Goal: Task Accomplishment & Management: Manage account settings

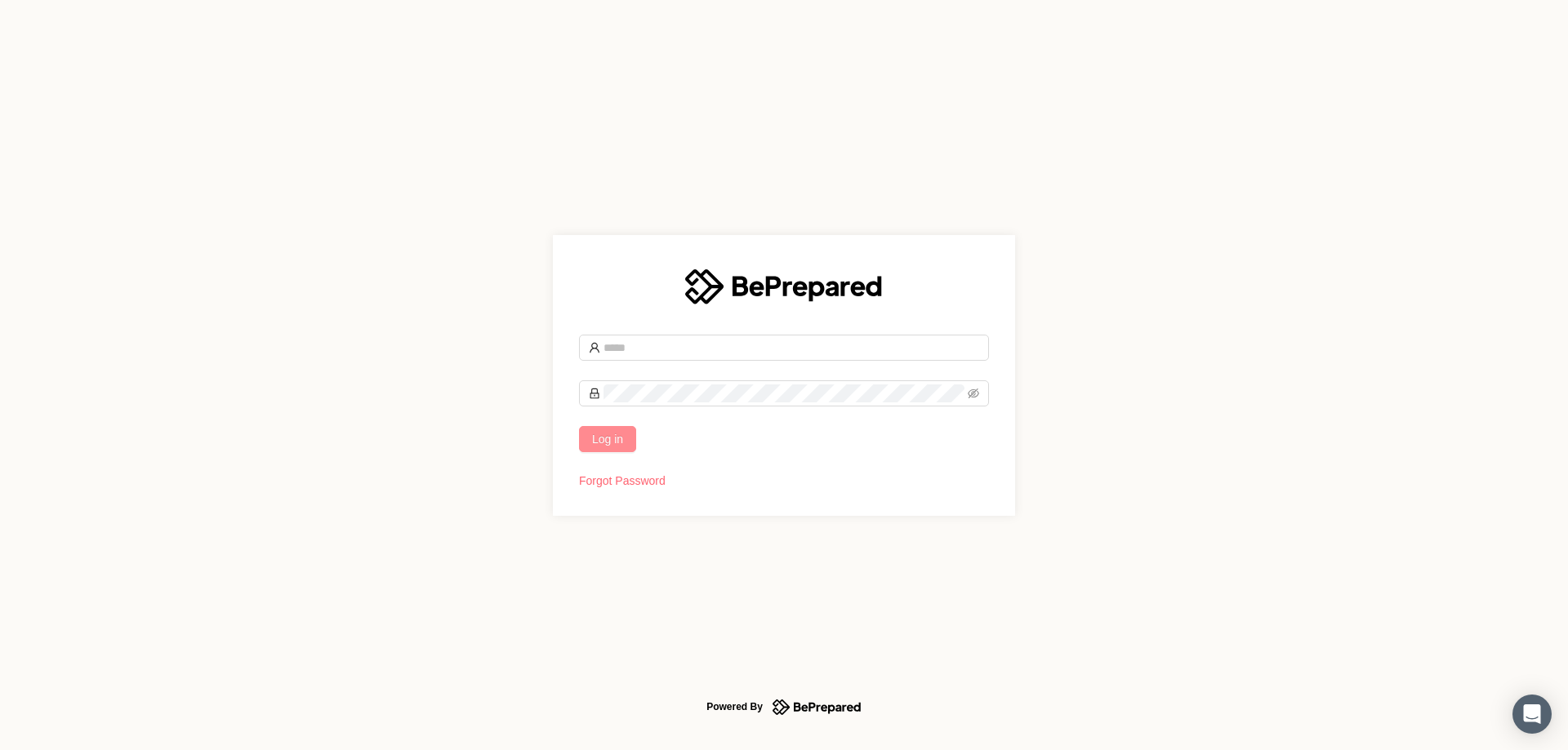
type input "**********"
click at [613, 439] on span "Log in" at bounding box center [607, 439] width 31 height 18
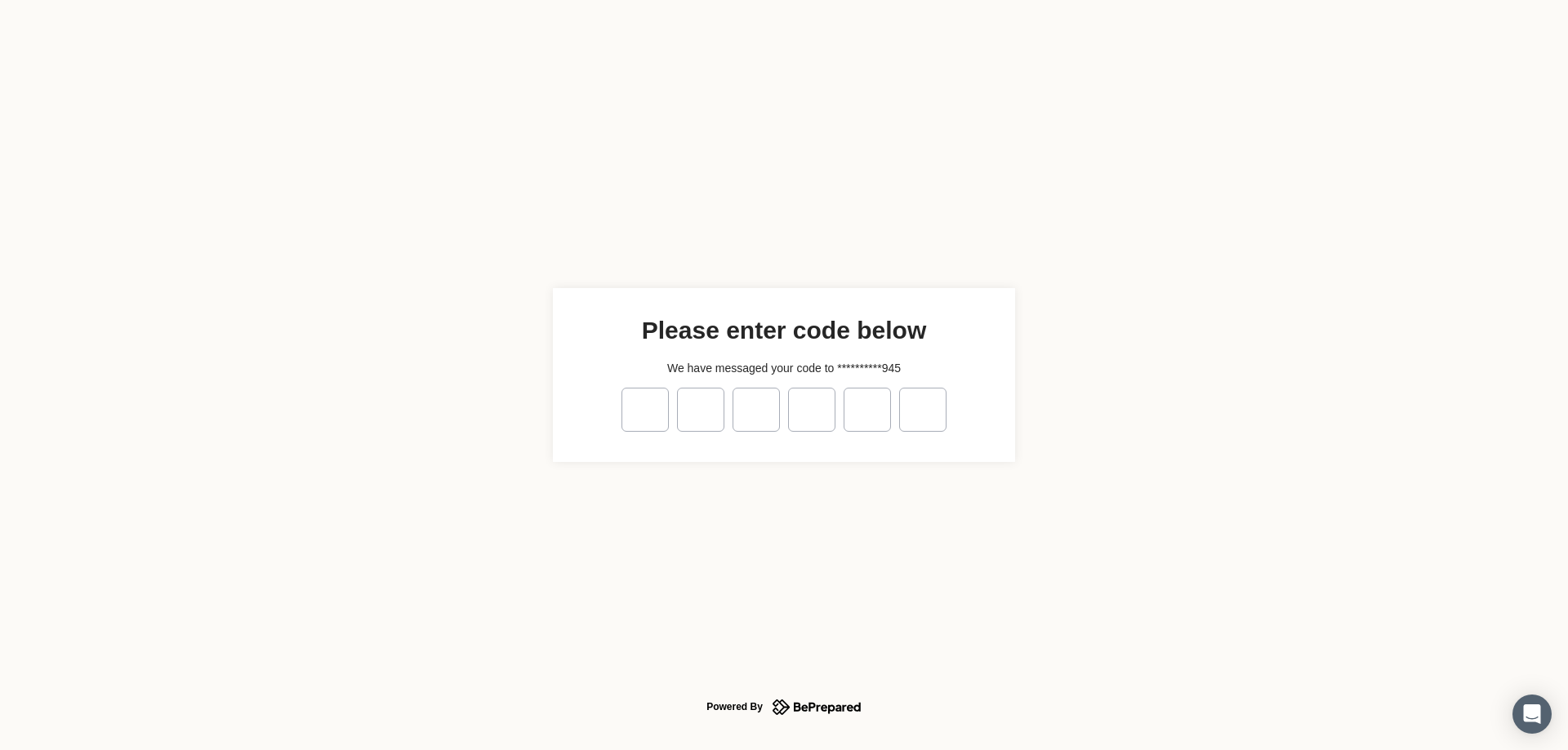
click at [644, 391] on input "tel" at bounding box center [646, 409] width 47 height 44
type input "*"
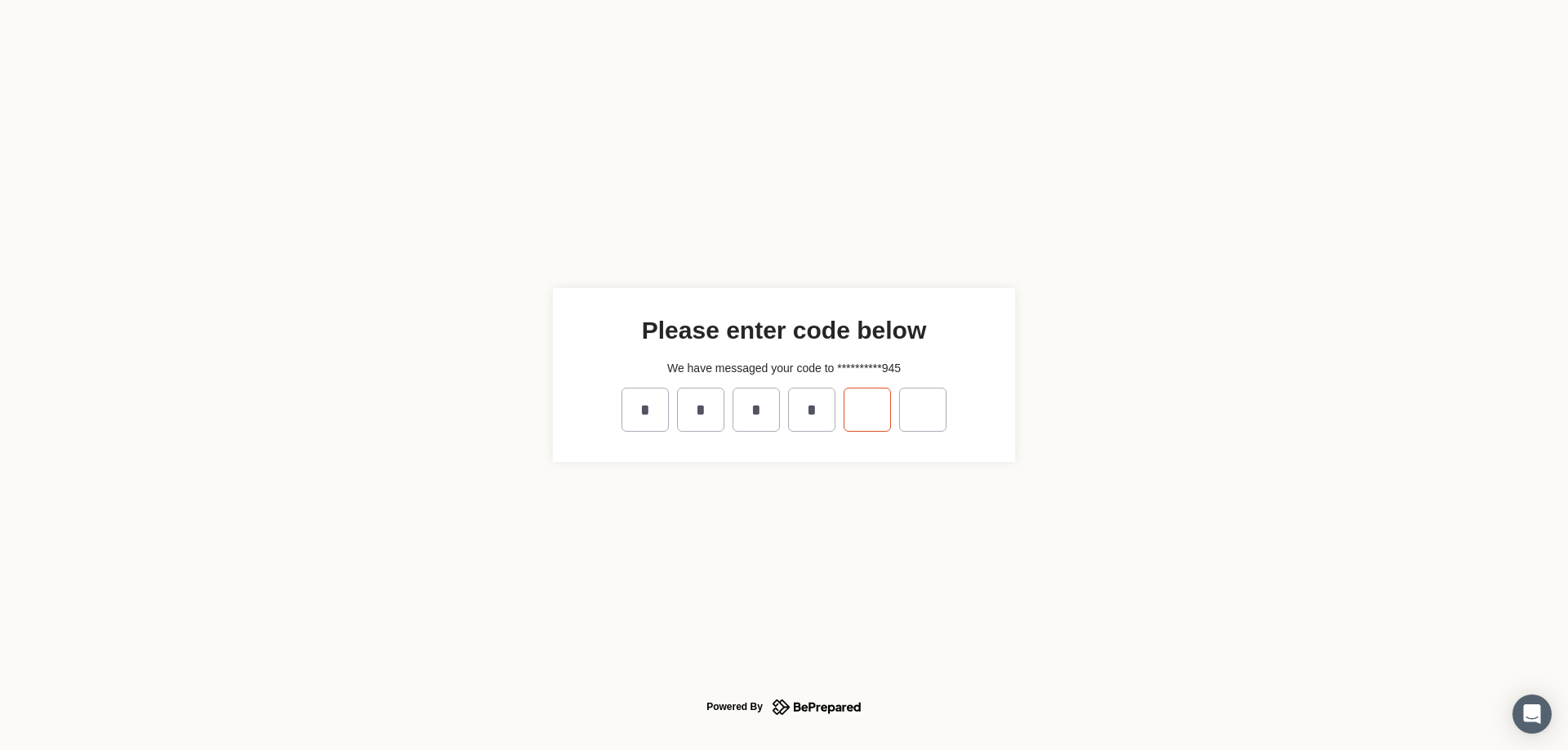
type input "*"
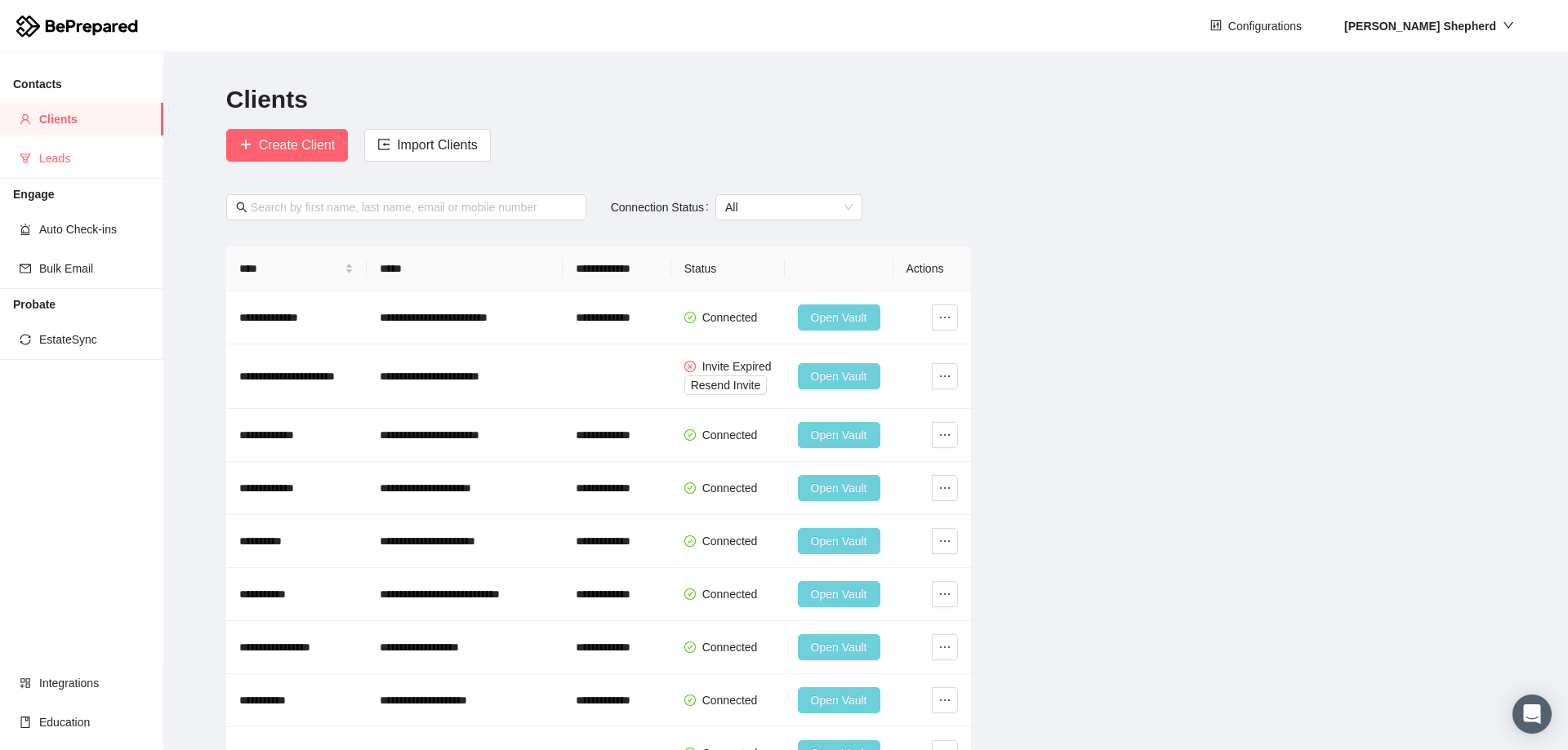
click at [58, 172] on li "Contacts Clients Leads" at bounding box center [81, 124] width 162 height 111
click at [57, 164] on span "Leads" at bounding box center [95, 158] width 111 height 33
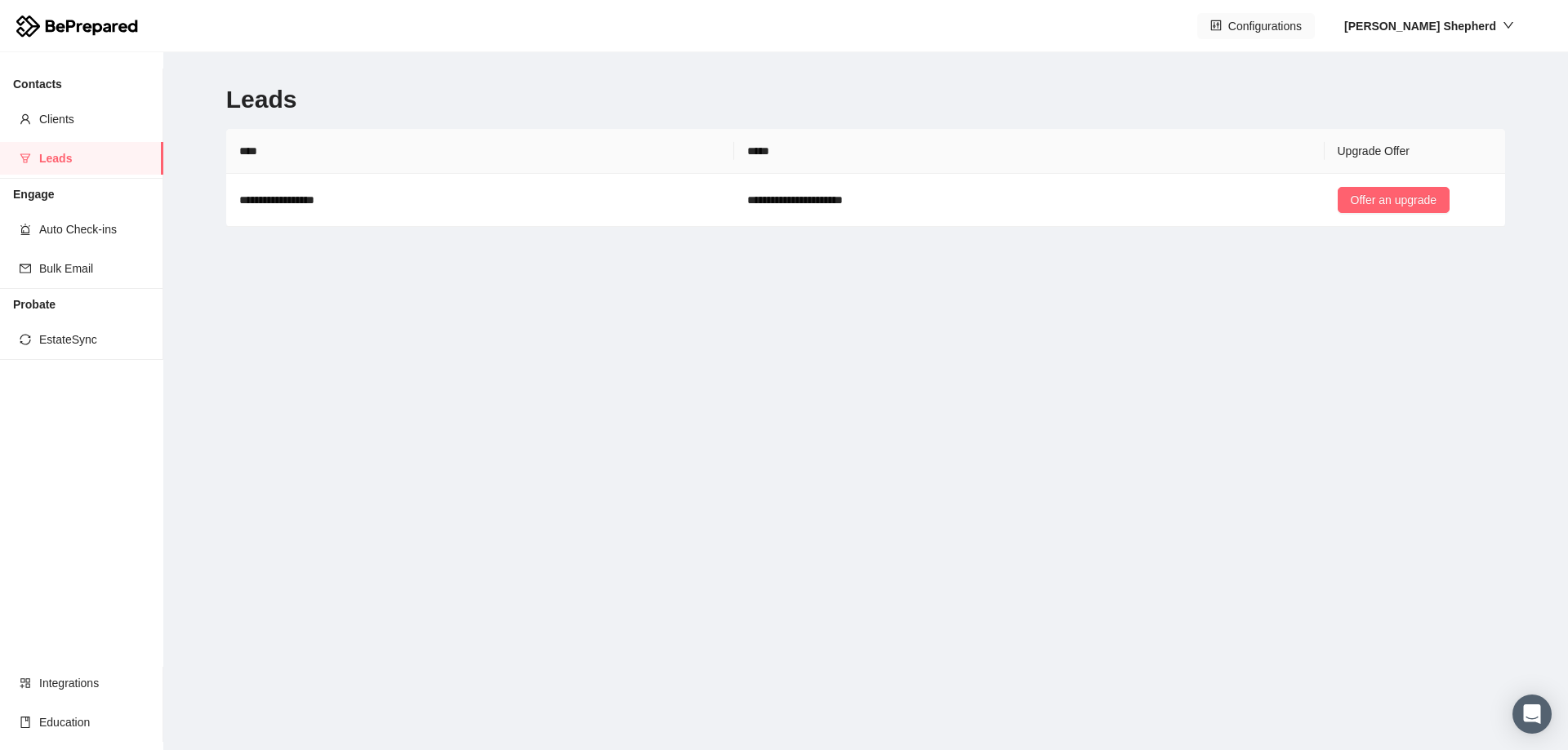
click at [1302, 27] on span "Configurations" at bounding box center [1264, 26] width 73 height 18
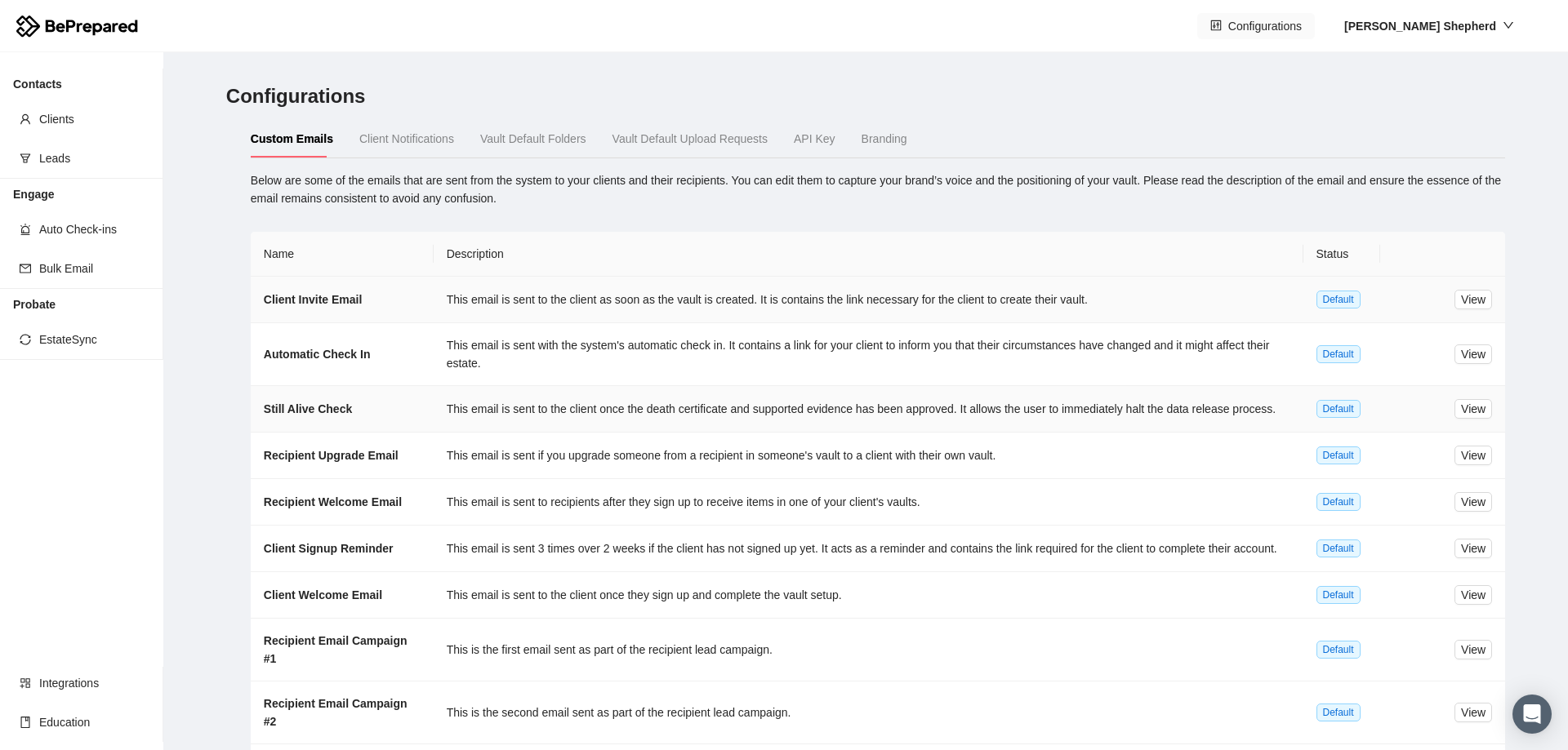
scroll to position [88, 0]
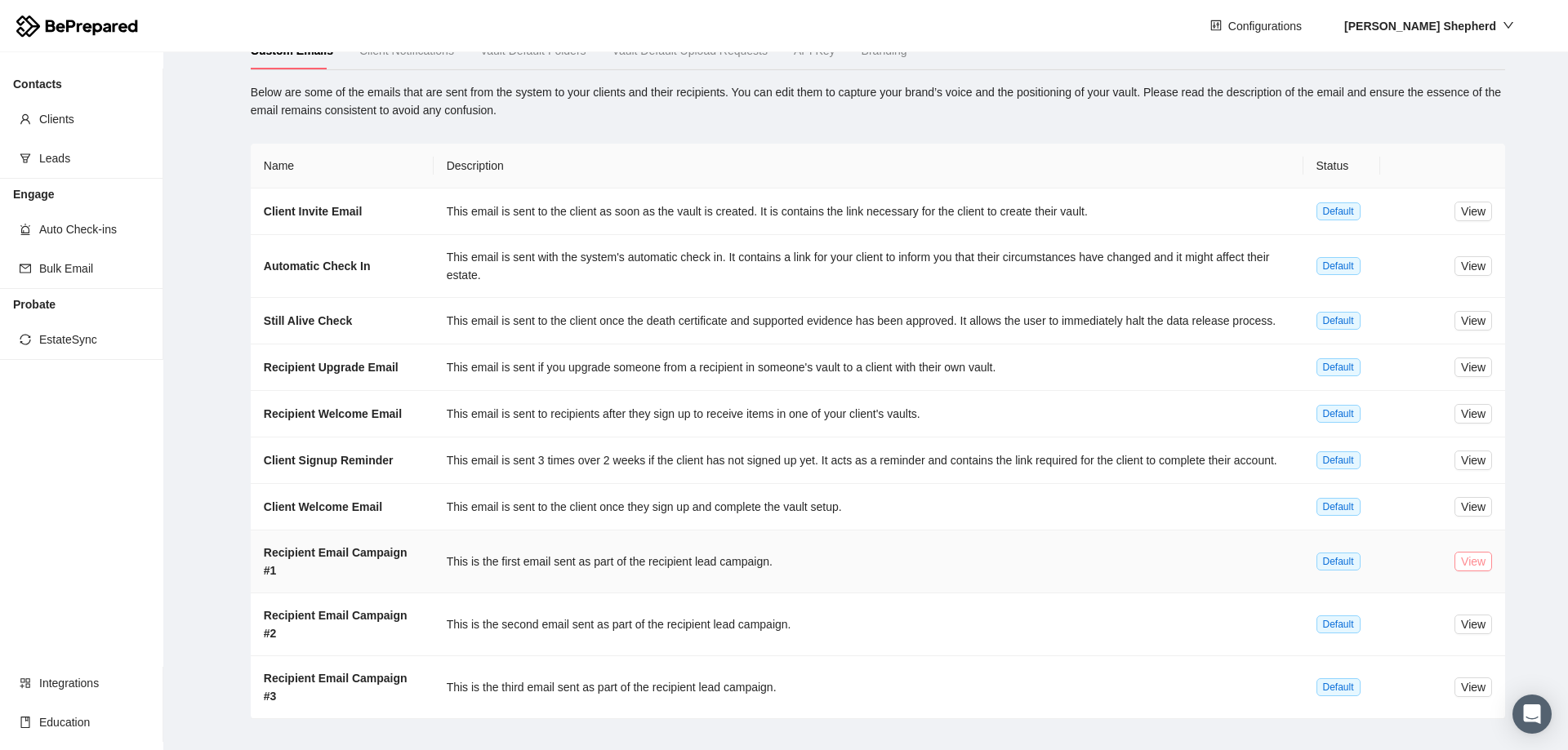
click at [1472, 558] on span "View" at bounding box center [1473, 561] width 25 height 18
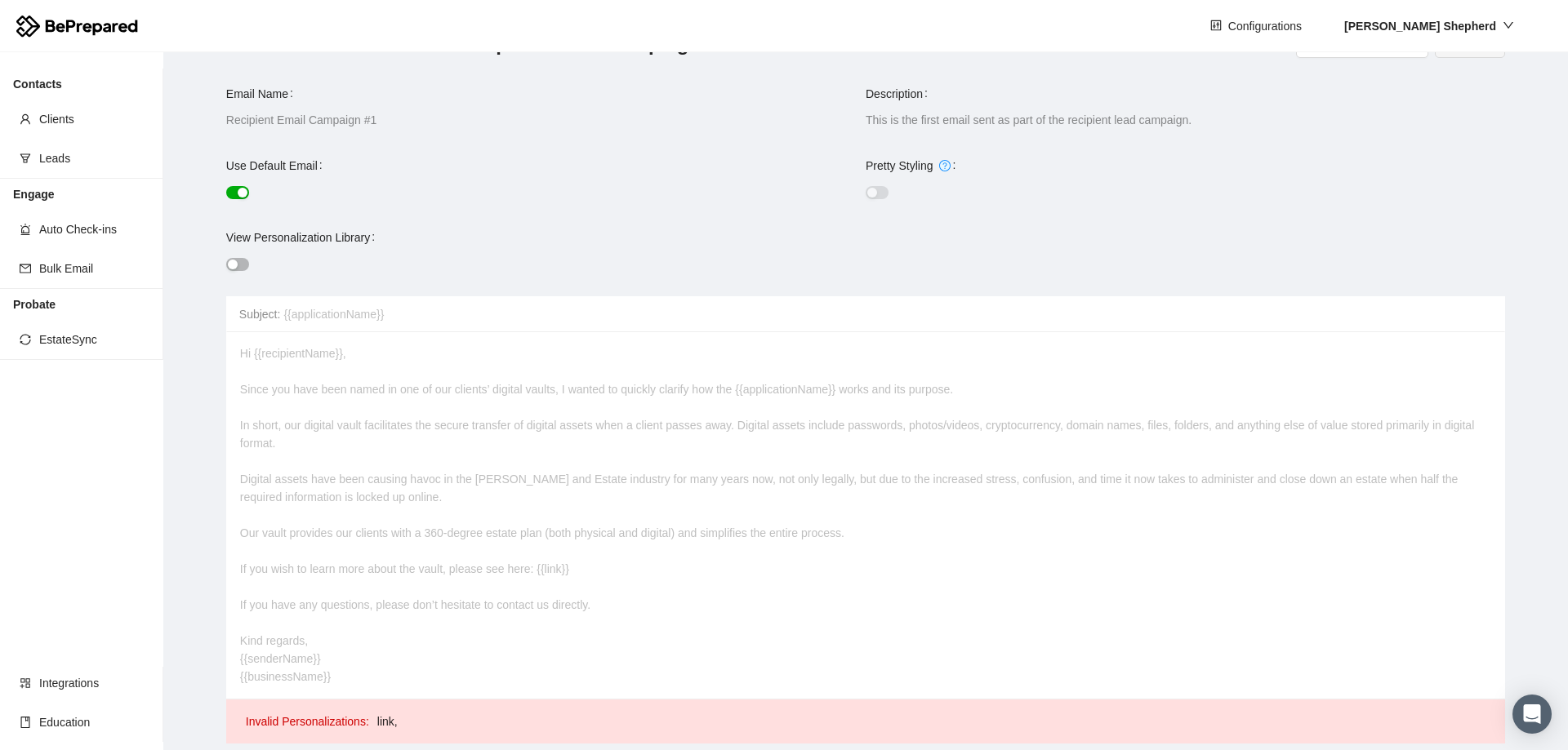
scroll to position [77, 0]
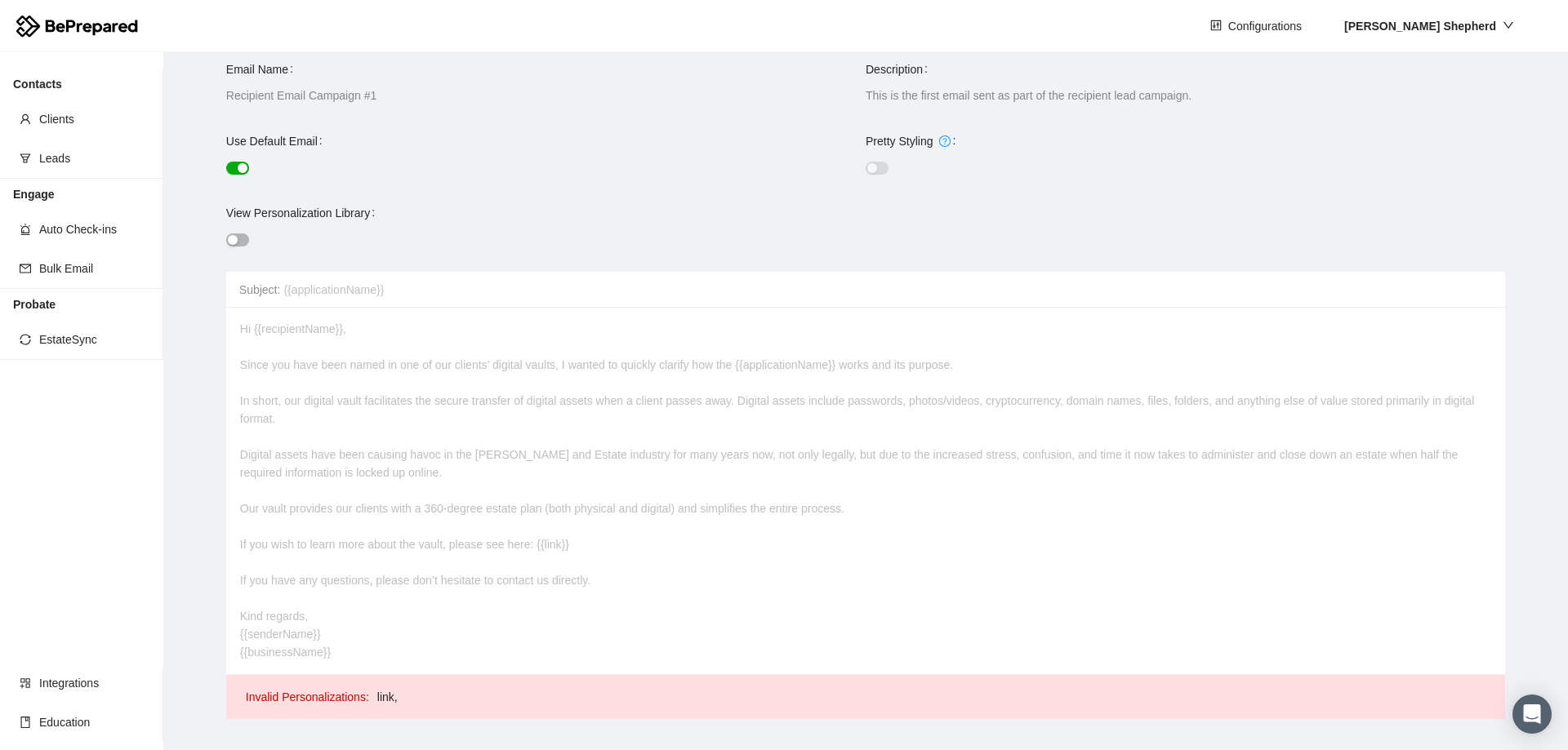
click at [234, 171] on button "button" at bounding box center [237, 168] width 23 height 13
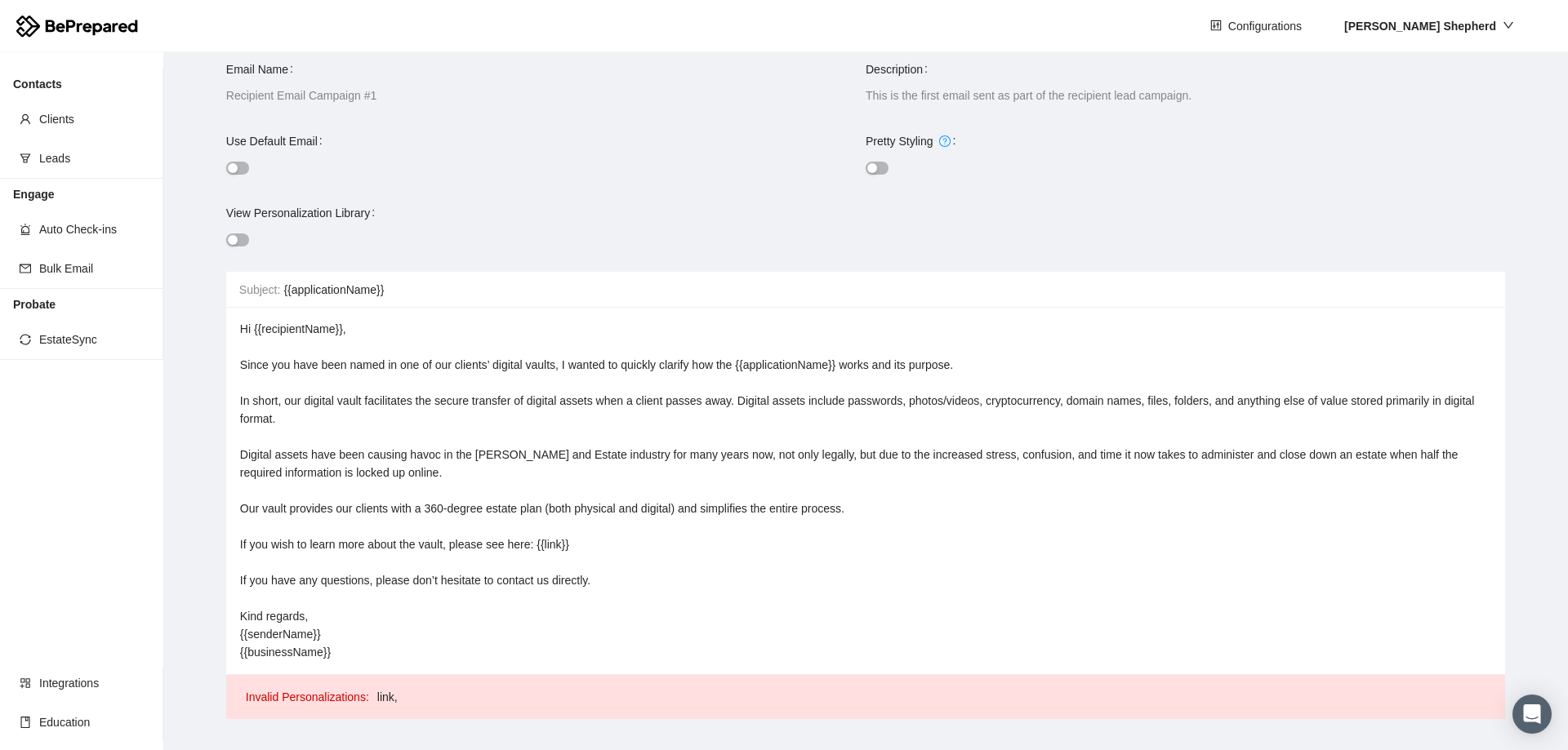
click at [551, 539] on div "Hi {{recipientName}}, Since you have been named in one of our clients’ digital …" at bounding box center [866, 490] width 1252 height 341
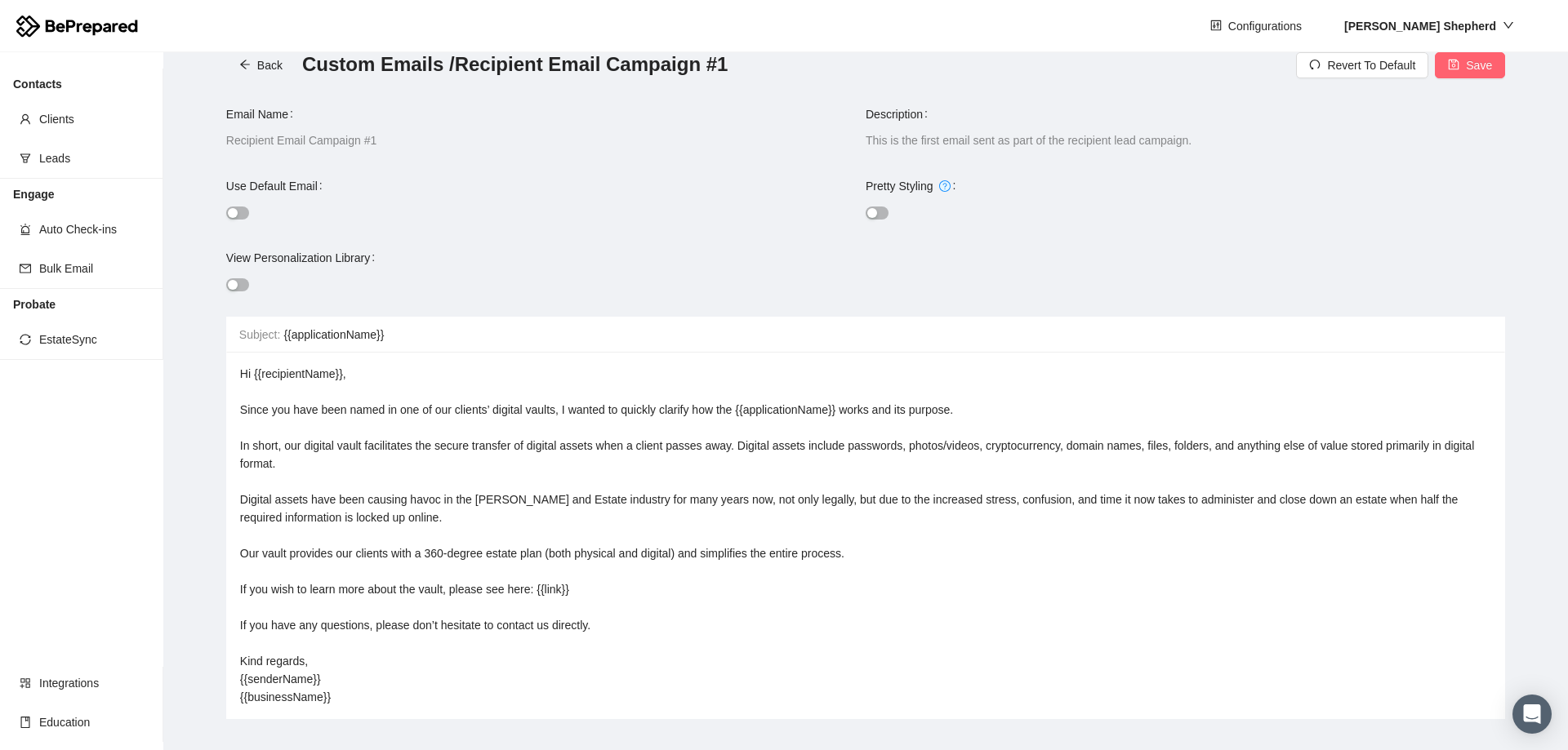
scroll to position [32, 0]
click at [551, 539] on div "Hi {{recipientName}}, Since you have been named in one of our clients’ digital …" at bounding box center [866, 535] width 1252 height 341
click at [552, 589] on span "Hi {{recipientName}}, Since you have been named in one of our clients’ digital …" at bounding box center [859, 536] width 1238 height 336
click at [637, 593] on div "Hi {{recipientName}}, Since you have been named in one of our clients’ digital …" at bounding box center [866, 535] width 1252 height 341
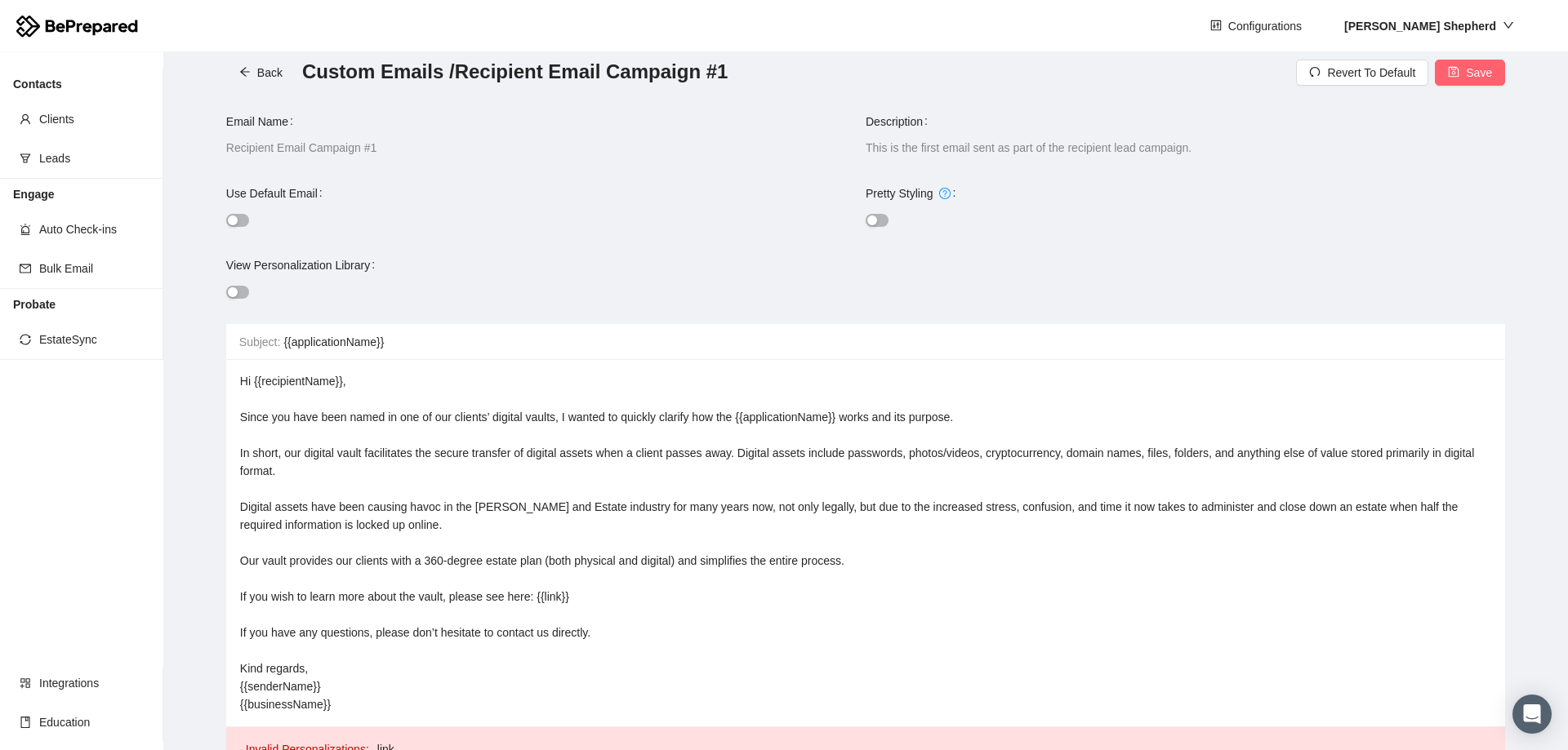
scroll to position [0, 0]
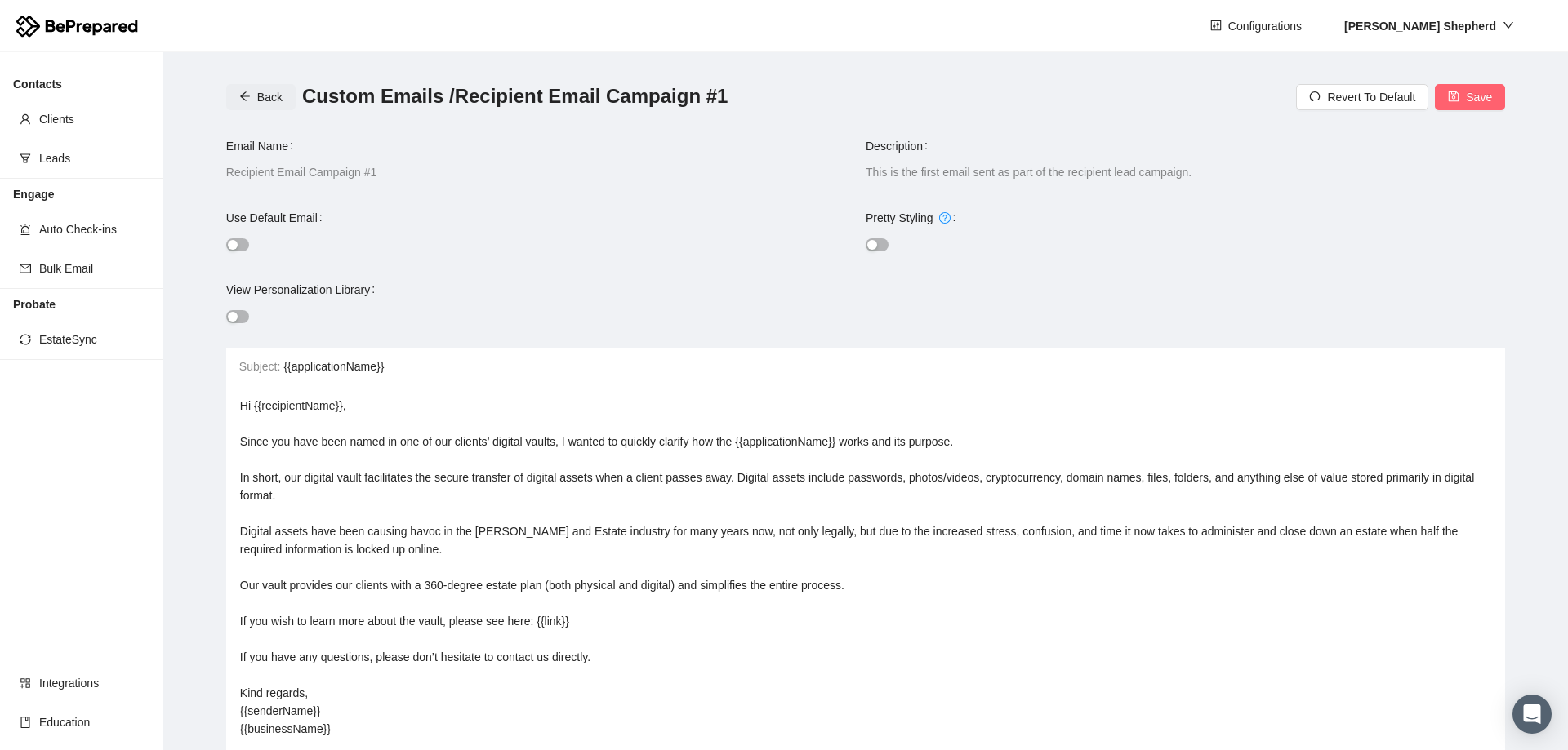
click at [261, 91] on span "Back" at bounding box center [270, 97] width 26 height 18
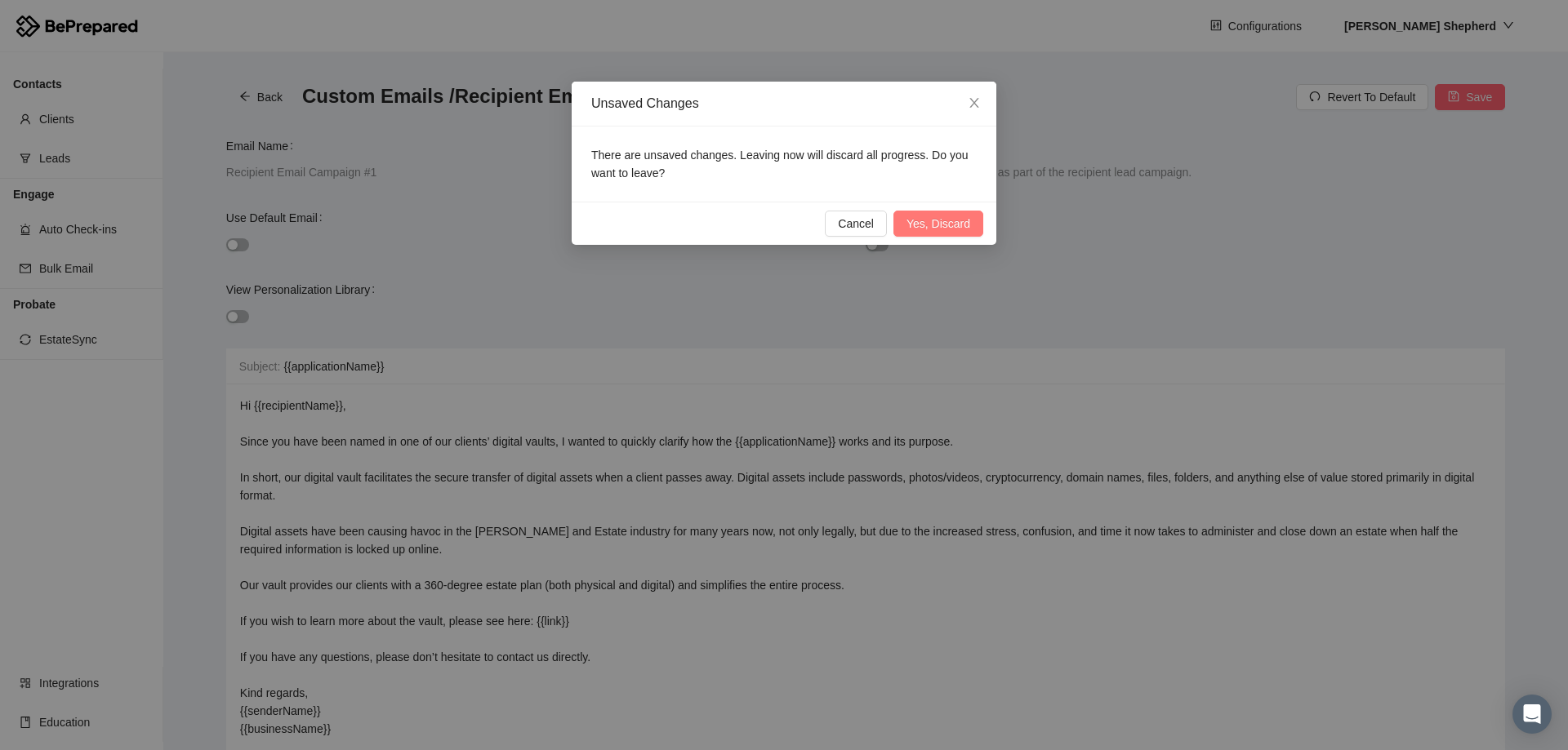
click at [927, 223] on span "Yes, Discard" at bounding box center [938, 223] width 63 height 18
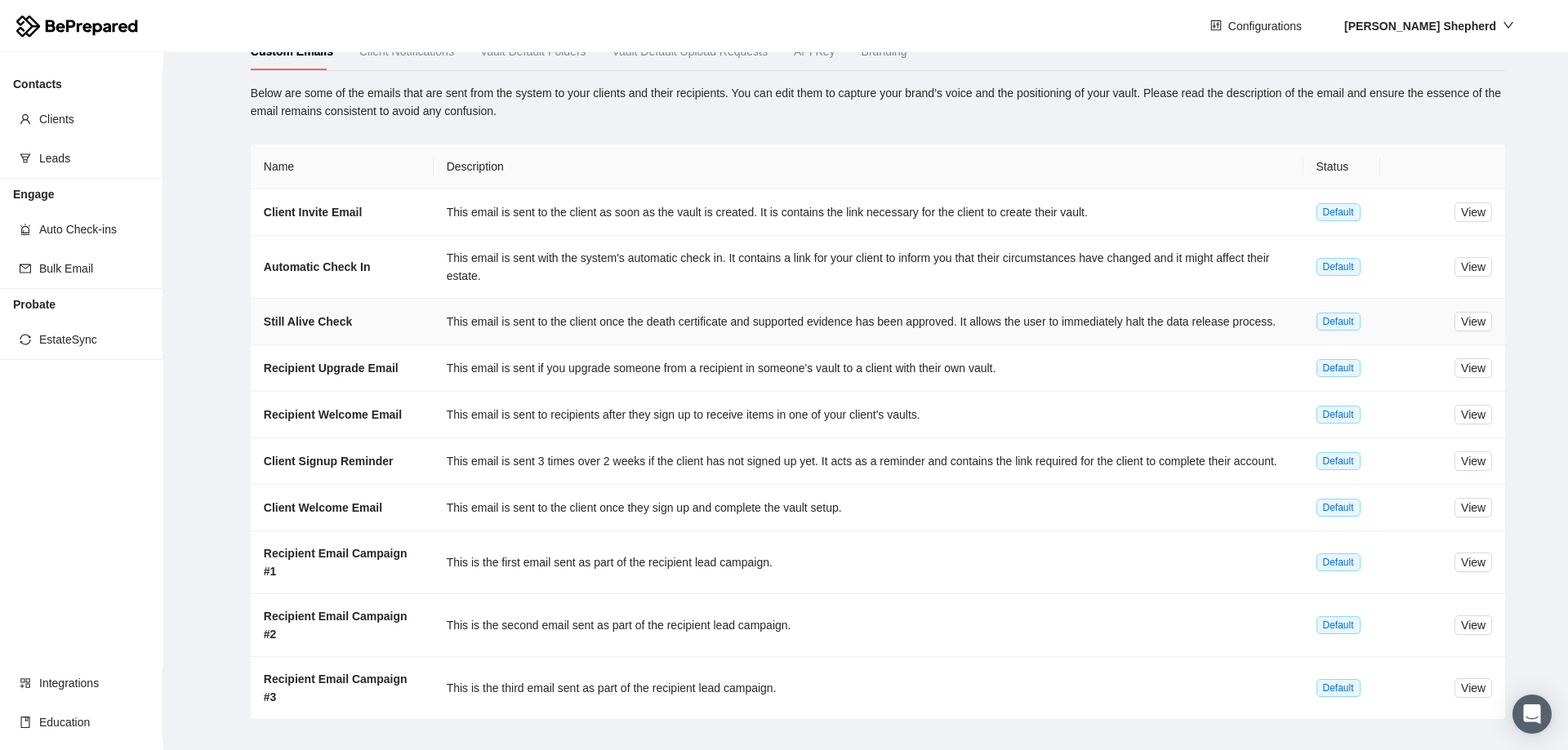
scroll to position [88, 0]
click at [1470, 622] on span "View" at bounding box center [1473, 625] width 25 height 18
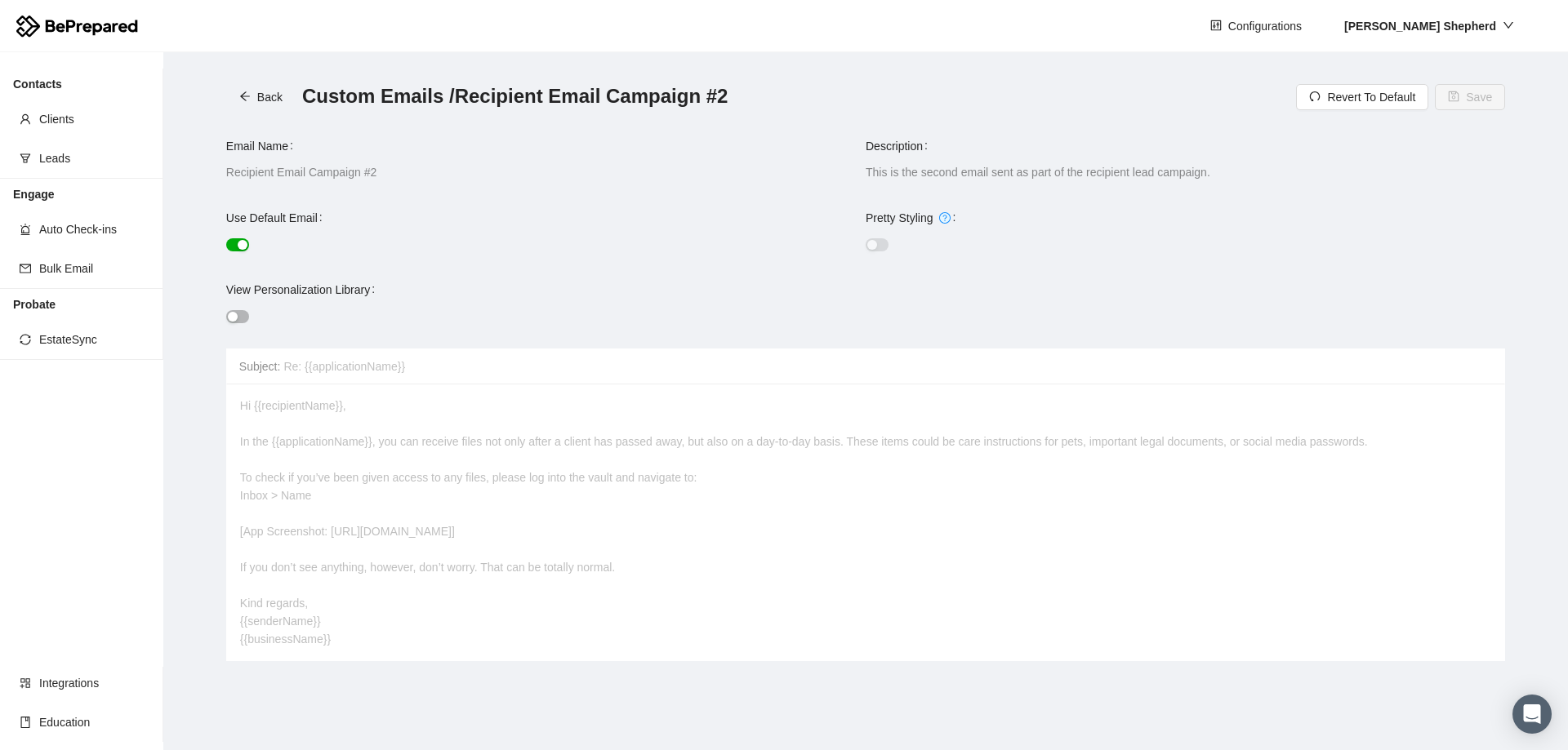
click at [241, 241] on div "button" at bounding box center [242, 245] width 10 height 10
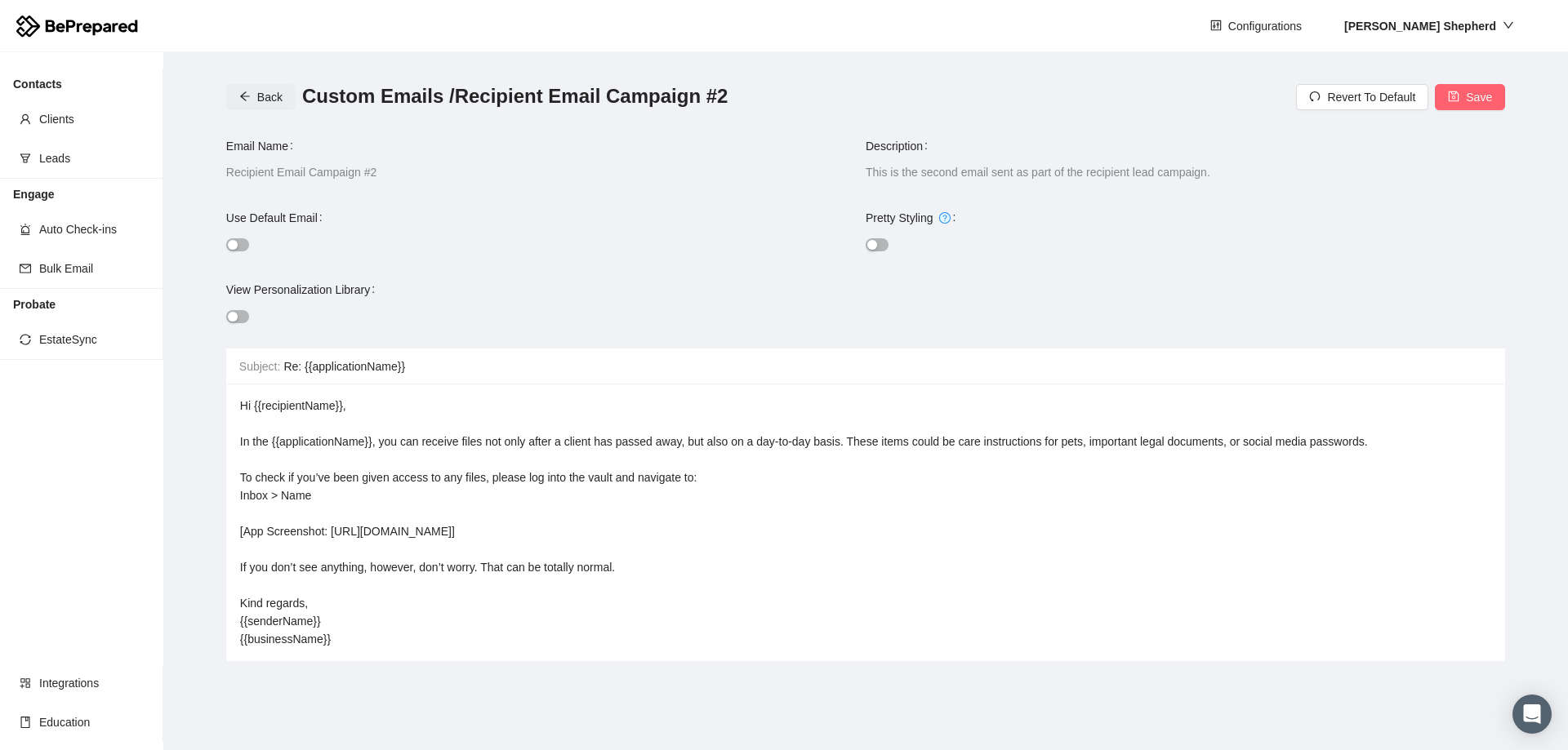
click at [258, 101] on span "Back" at bounding box center [270, 97] width 26 height 18
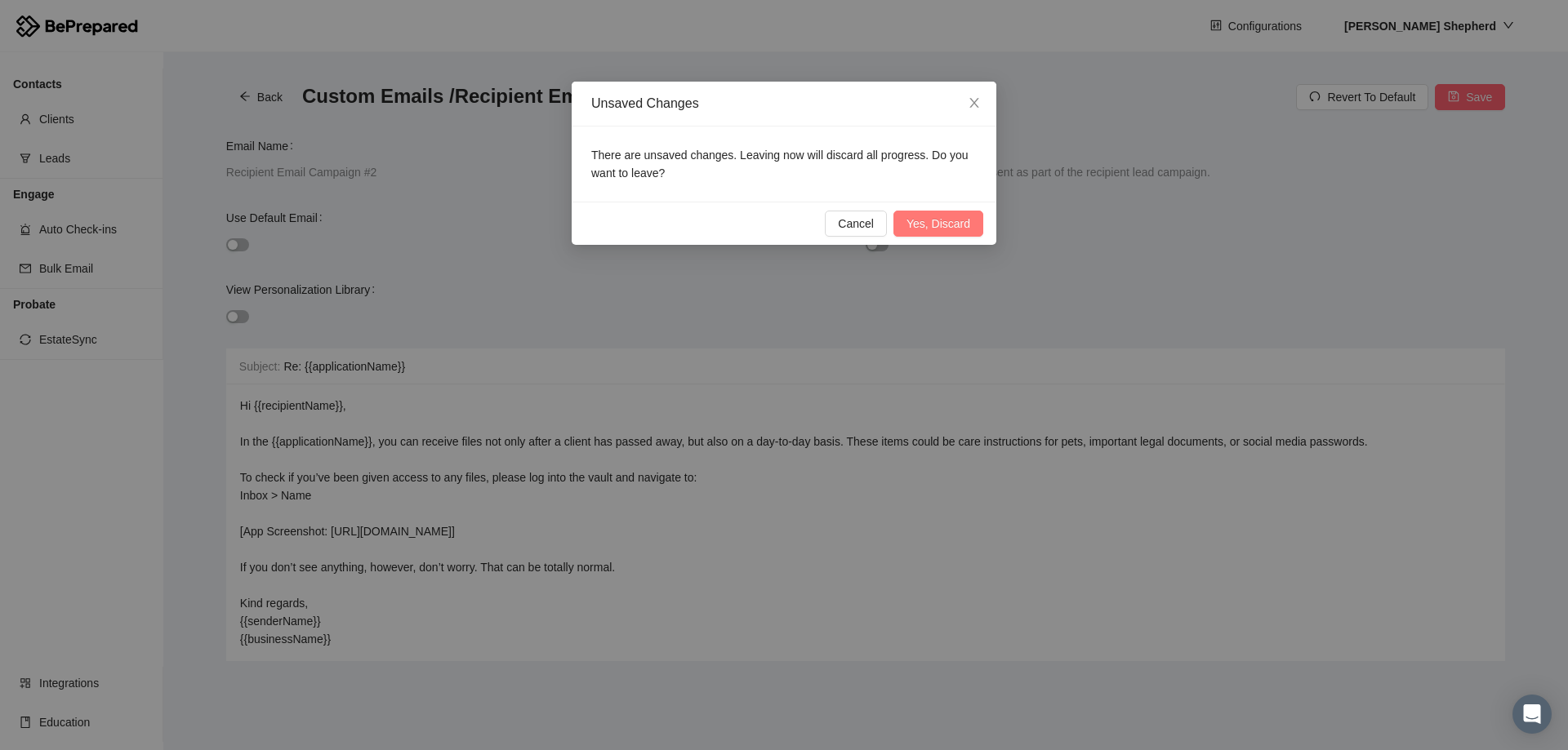
click at [951, 223] on span "Yes, Discard" at bounding box center [938, 223] width 63 height 18
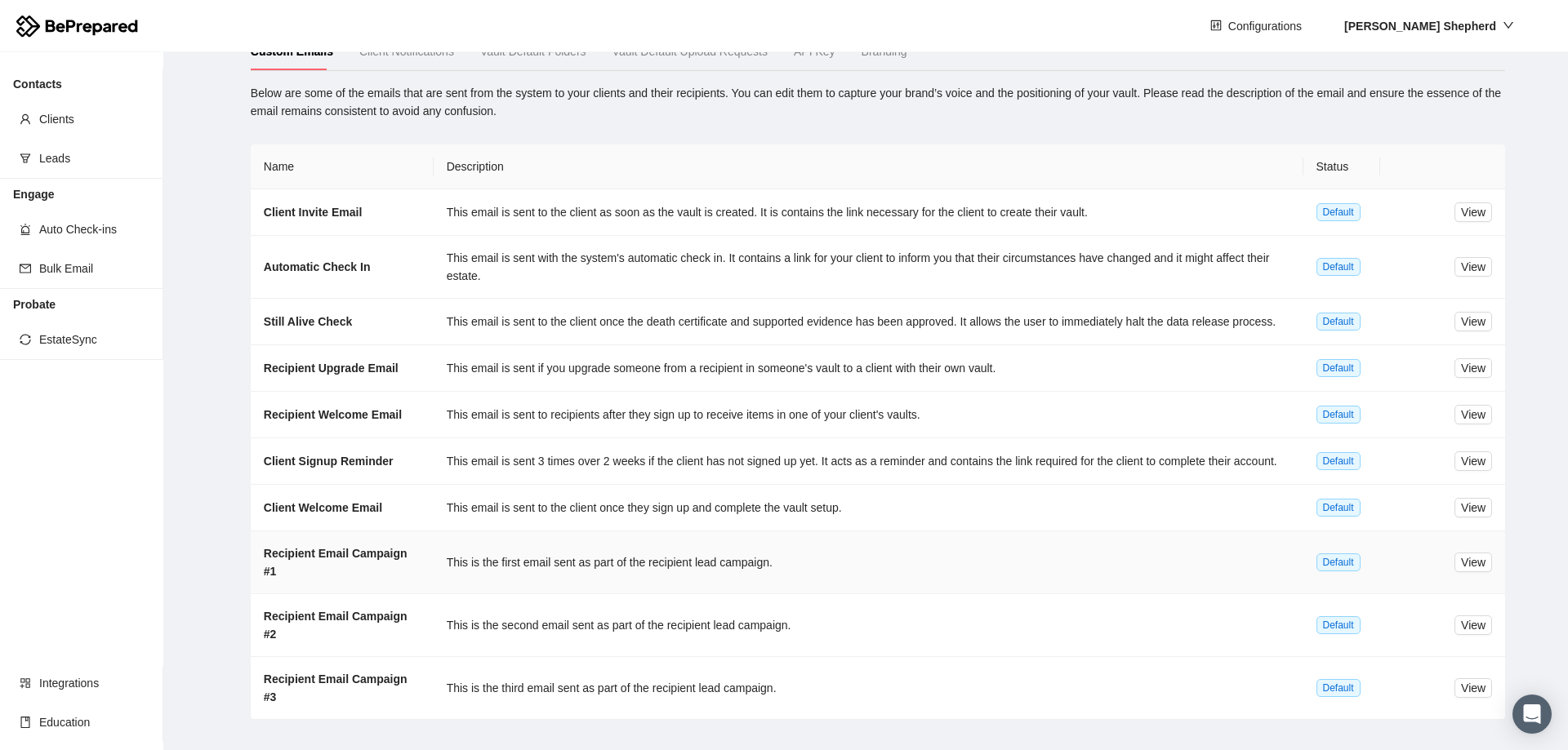
scroll to position [88, 0]
click at [1473, 684] on span "View" at bounding box center [1473, 687] width 25 height 18
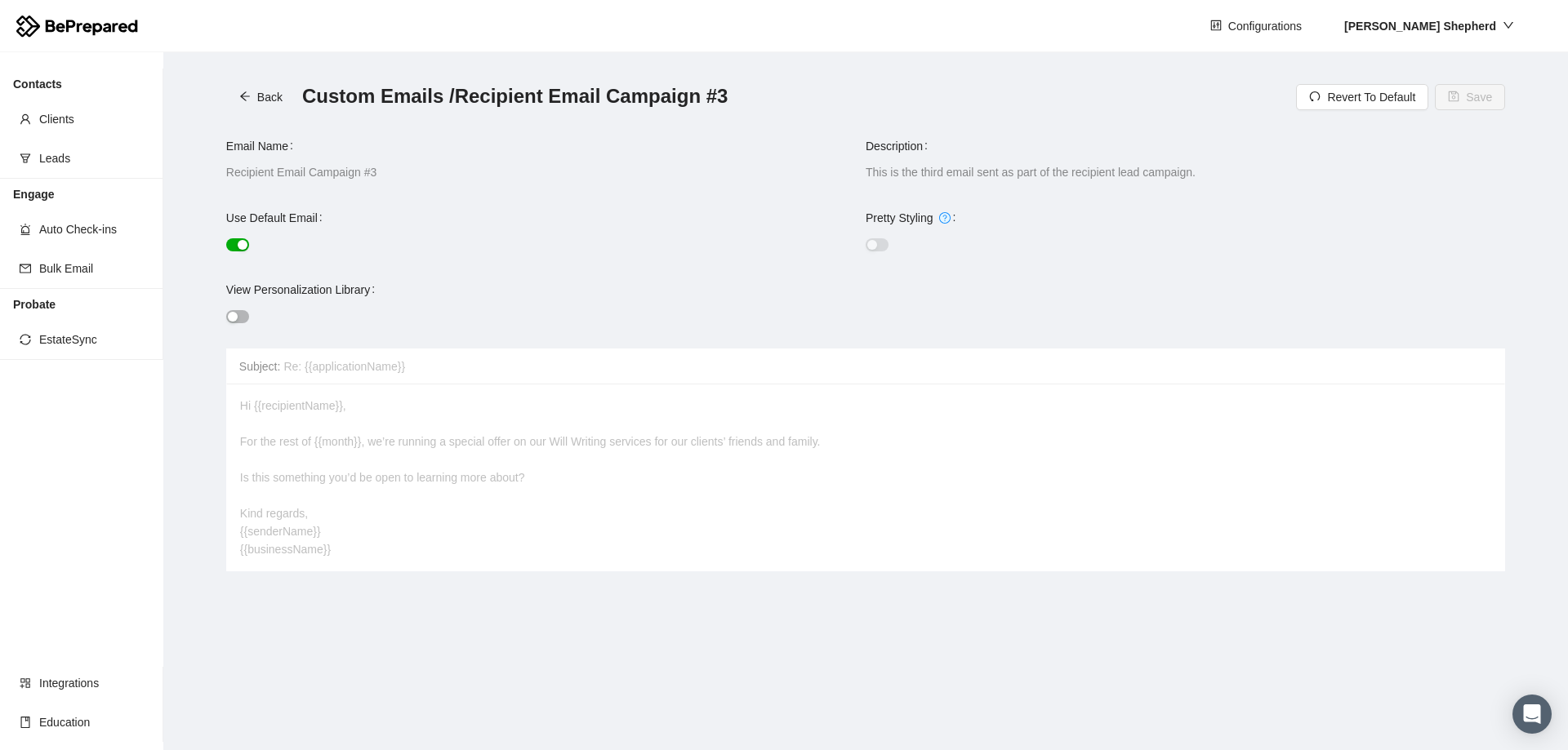
click at [236, 245] on button "button" at bounding box center [237, 244] width 23 height 13
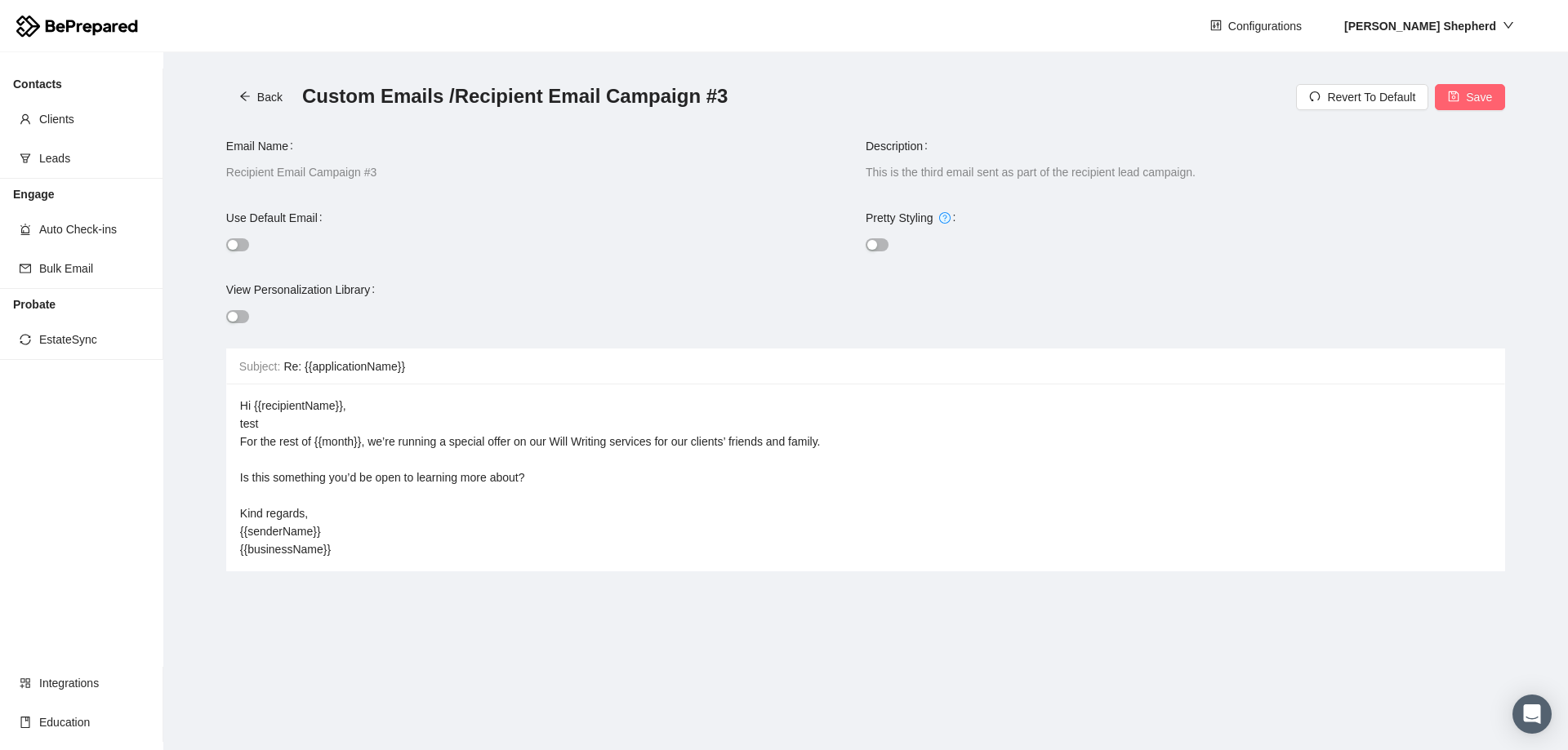
click at [322, 516] on div "Hi {{recipientName}}, test For the rest of {{month}}, we’re running a special o…" at bounding box center [866, 477] width 1252 height 162
click at [249, 431] on span "Hi {{recipientName}}, test For the rest of {{month}}, we’re running a special o…" at bounding box center [530, 477] width 580 height 157
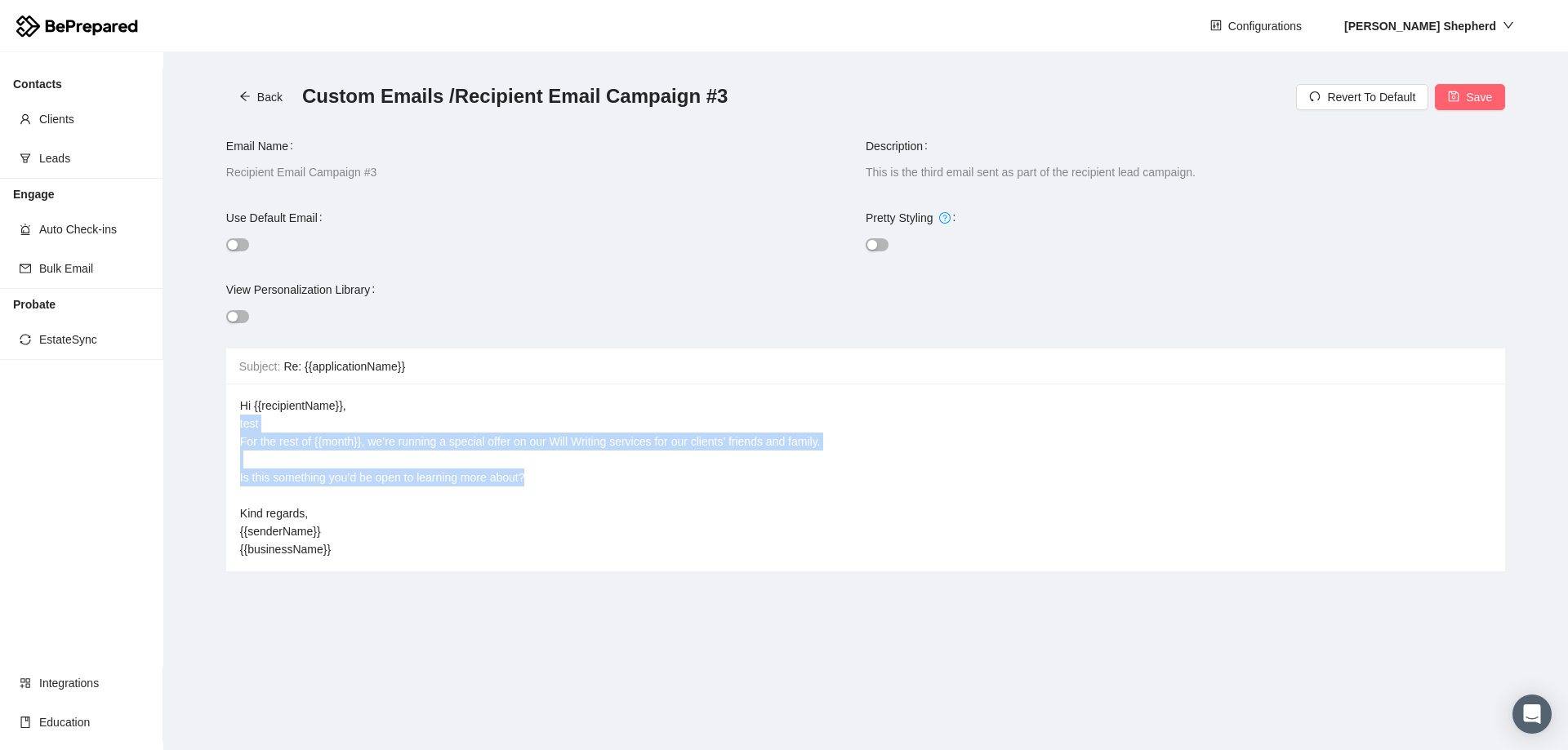
drag, startPoint x: 241, startPoint y: 423, endPoint x: 912, endPoint y: 486, distance: 674.0
click at [912, 486] on div "Hi {{recipientName}}, test For the rest of {{month}}, we’re running a special o…" at bounding box center [866, 477] width 1252 height 162
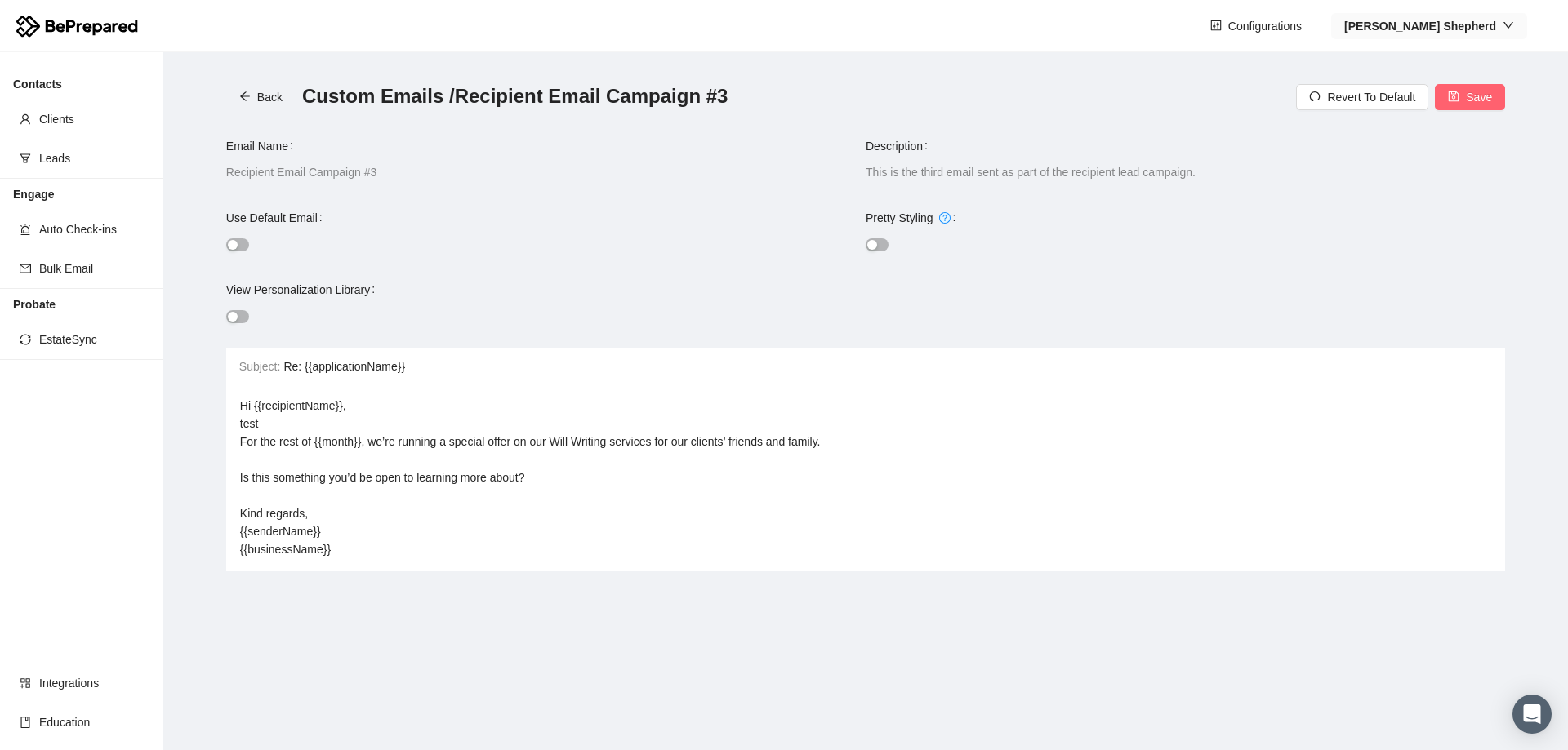
click at [1517, 23] on button "[PERSON_NAME]" at bounding box center [1430, 26] width 196 height 26
drag, startPoint x: 356, startPoint y: 427, endPoint x: 338, endPoint y: 428, distance: 18.0
click at [347, 428] on div "Hi {{recipientName}}, test For the rest of {{month}}, we’re running a special o…" at bounding box center [866, 477] width 1252 height 162
click at [256, 419] on span "Hi {{recipientName}}, test For the rest of {{month}}, we’re running a special o…" at bounding box center [530, 477] width 580 height 157
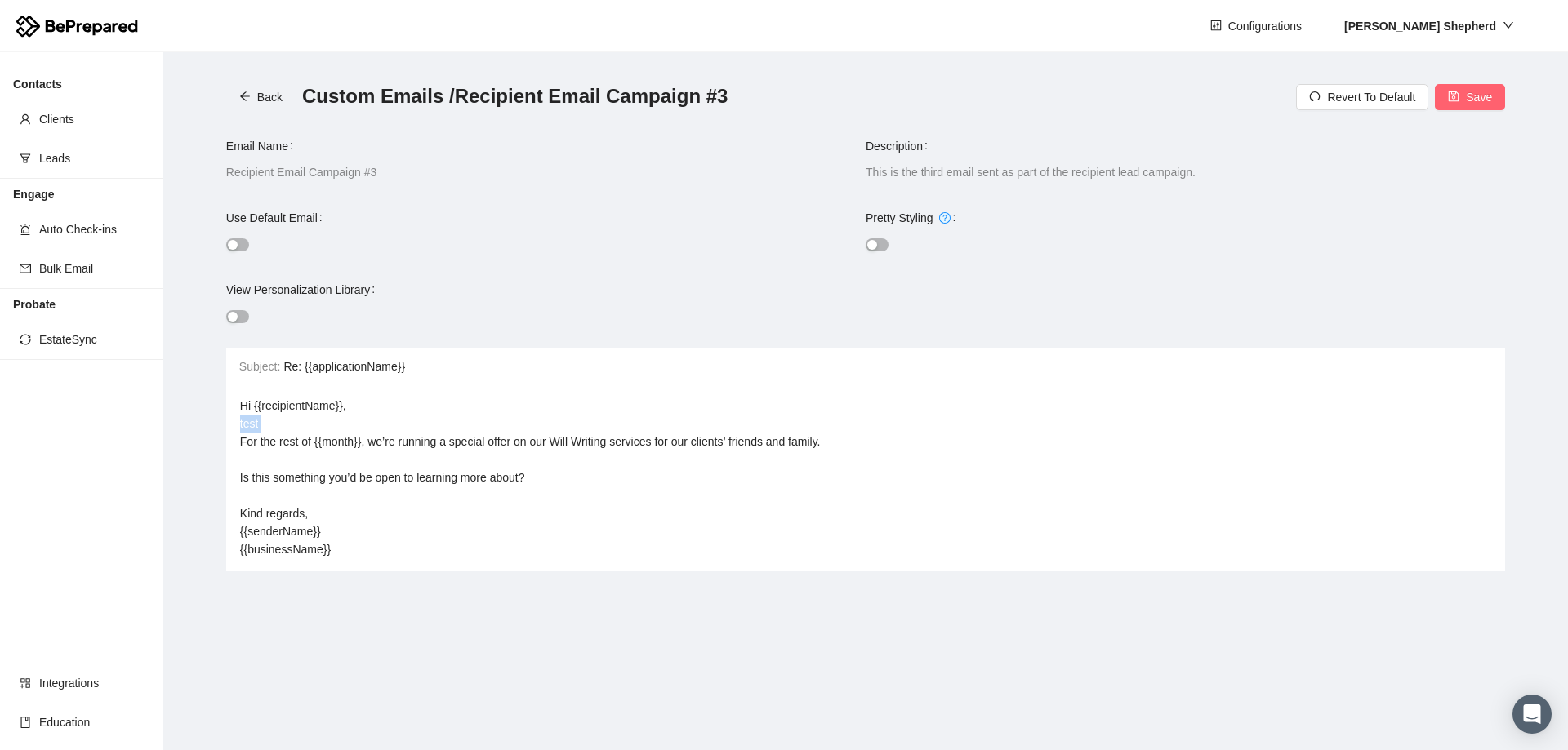
click at [257, 420] on span "Hi {{recipientName}}, test For the rest of {{month}}, we’re running a special o…" at bounding box center [530, 477] width 580 height 157
drag, startPoint x: 833, startPoint y: 441, endPoint x: 385, endPoint y: 438, distance: 448.0
click at [382, 438] on div "Hi {{recipientName}}, test For the rest of {{month}}, we’re running a special o…" at bounding box center [866, 477] width 1252 height 162
click at [737, 484] on div "Hi {{recipientName}}, test For the rest of {{month}}, we’re running a special o…" at bounding box center [866, 477] width 1252 height 162
drag, startPoint x: 835, startPoint y: 440, endPoint x: 385, endPoint y: 442, distance: 450.0
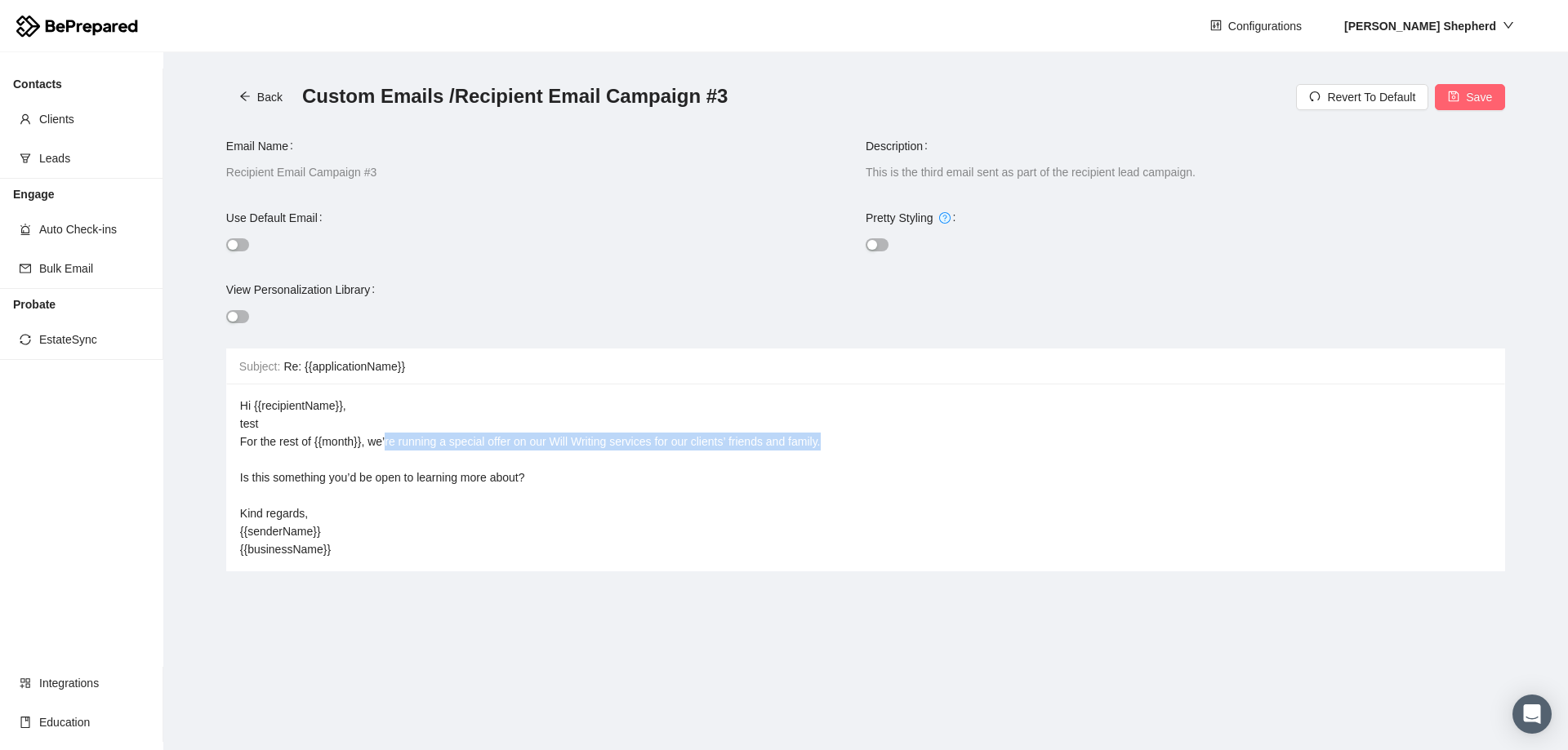
click at [385, 442] on div "Hi {{recipientName}}, test For the rest of {{month}}, we’re running a special o…" at bounding box center [866, 477] width 1252 height 162
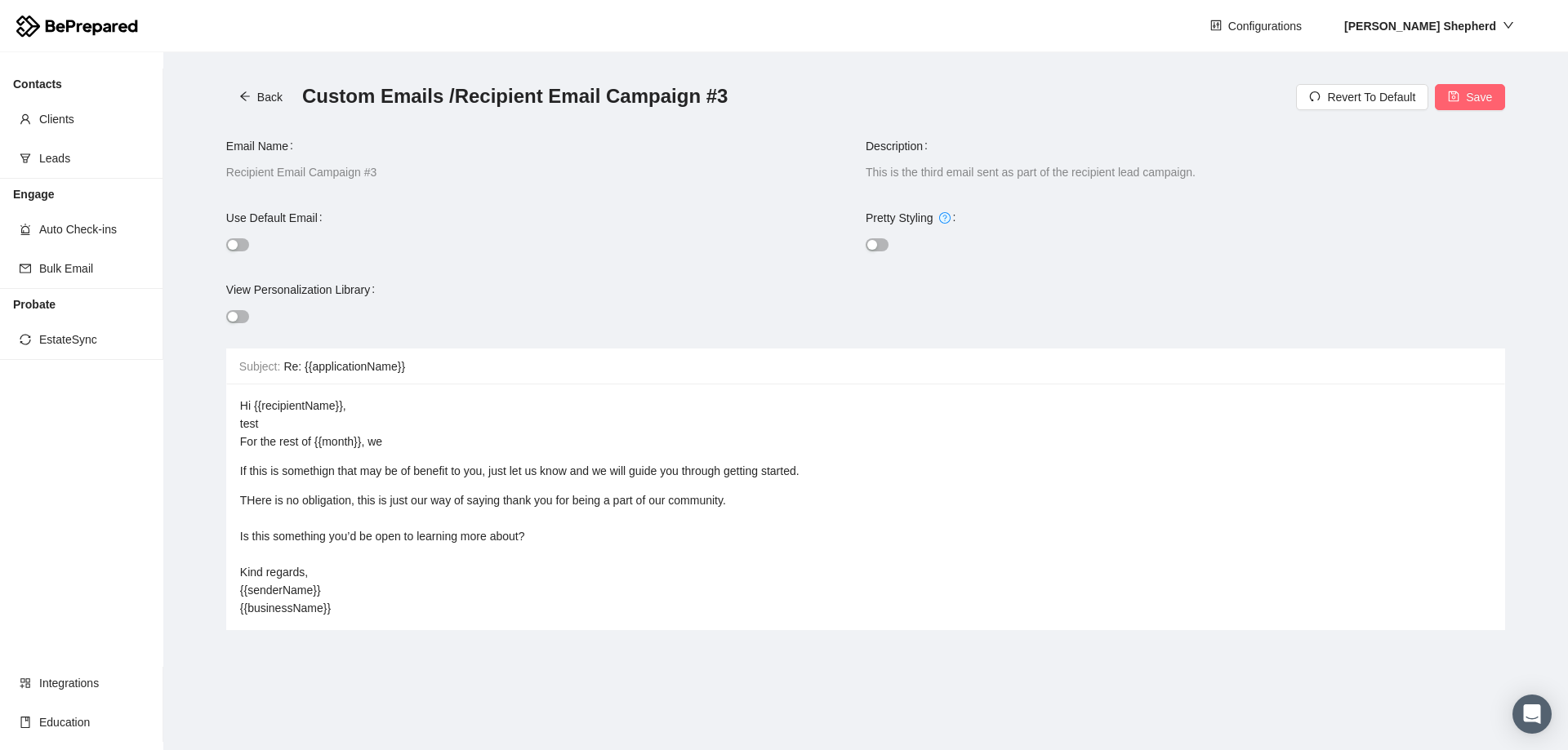
click at [251, 507] on div "THere is no obligation, this is just our way of saying thank you for being a pa…" at bounding box center [866, 553] width 1252 height 125
click at [822, 466] on div "If this is somethign that may be of benefit to you, just let us know and we wil…" at bounding box center [866, 534] width 1252 height 143
click at [255, 518] on span "THere is no obligation, this is just our way of saying thank you for being a pa…" at bounding box center [483, 554] width 486 height 121
drag, startPoint x: 548, startPoint y: 555, endPoint x: 232, endPoint y: 541, distance: 316.3
click at [232, 541] on div "Hi {{recipientName}}, test For the rest of {{month}}, we If this is somethign t…" at bounding box center [866, 507] width 1279 height 246
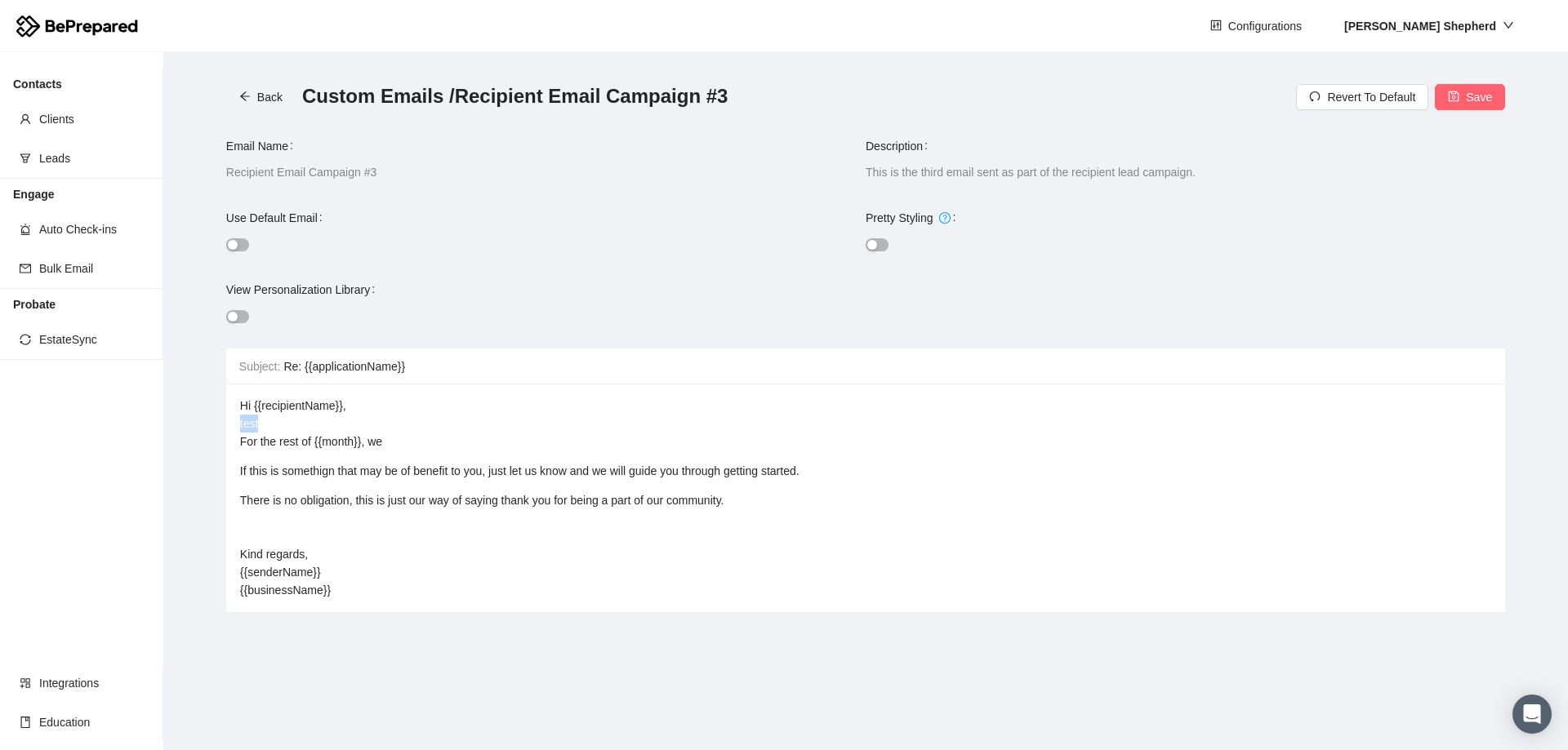
drag, startPoint x: 246, startPoint y: 423, endPoint x: 193, endPoint y: 419, distance: 53.2
click at [193, 419] on main "Back Custom Emails / Recipient Email Campaign #3 Revert To Default Save Email N…" at bounding box center [865, 401] width 1405 height 698
click at [430, 435] on div "Hi {{recipientName}}, For the rest of {{month}}, we" at bounding box center [866, 423] width 1252 height 54
click at [490, 444] on span "Hi {{recipientName}}, For the rest of {{month}}, we are extending an exclsive o…" at bounding box center [407, 424] width 335 height 49
click at [599, 441] on div "Hi {{recipientName}}, For the rest of {{month}}, we are extending an exclsuive …" at bounding box center [866, 423] width 1252 height 54
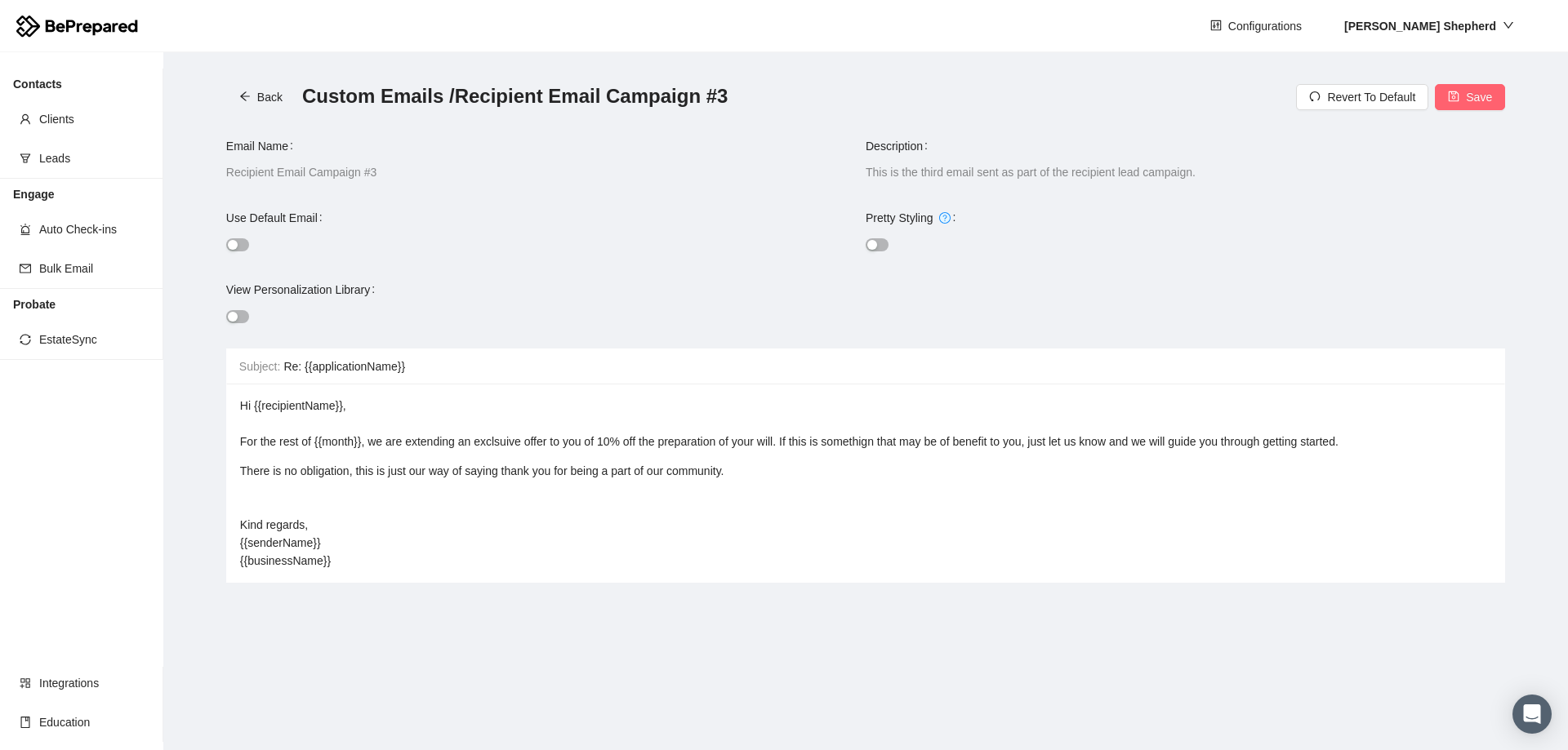
drag, startPoint x: 871, startPoint y: 437, endPoint x: 863, endPoint y: 443, distance: 10.0
click at [863, 443] on span "Hi {{recipientName}}, For the rest of {{month}}, we are extending an exclsuive …" at bounding box center [789, 424] width 1098 height 49
click at [562, 454] on div "Hi {{recipientName}}, For the rest of {{month}}, we are extending an exclsuive …" at bounding box center [866, 482] width 1252 height 173
click at [266, 423] on div "Hi {{recipientName}}, For the rest of {{month}}, we are extending an exclsuive …" at bounding box center [866, 423] width 1252 height 54
click at [249, 462] on div "There is no obligation, this is just our way of saying thank you for being a pa…" at bounding box center [866, 516] width 1252 height 108
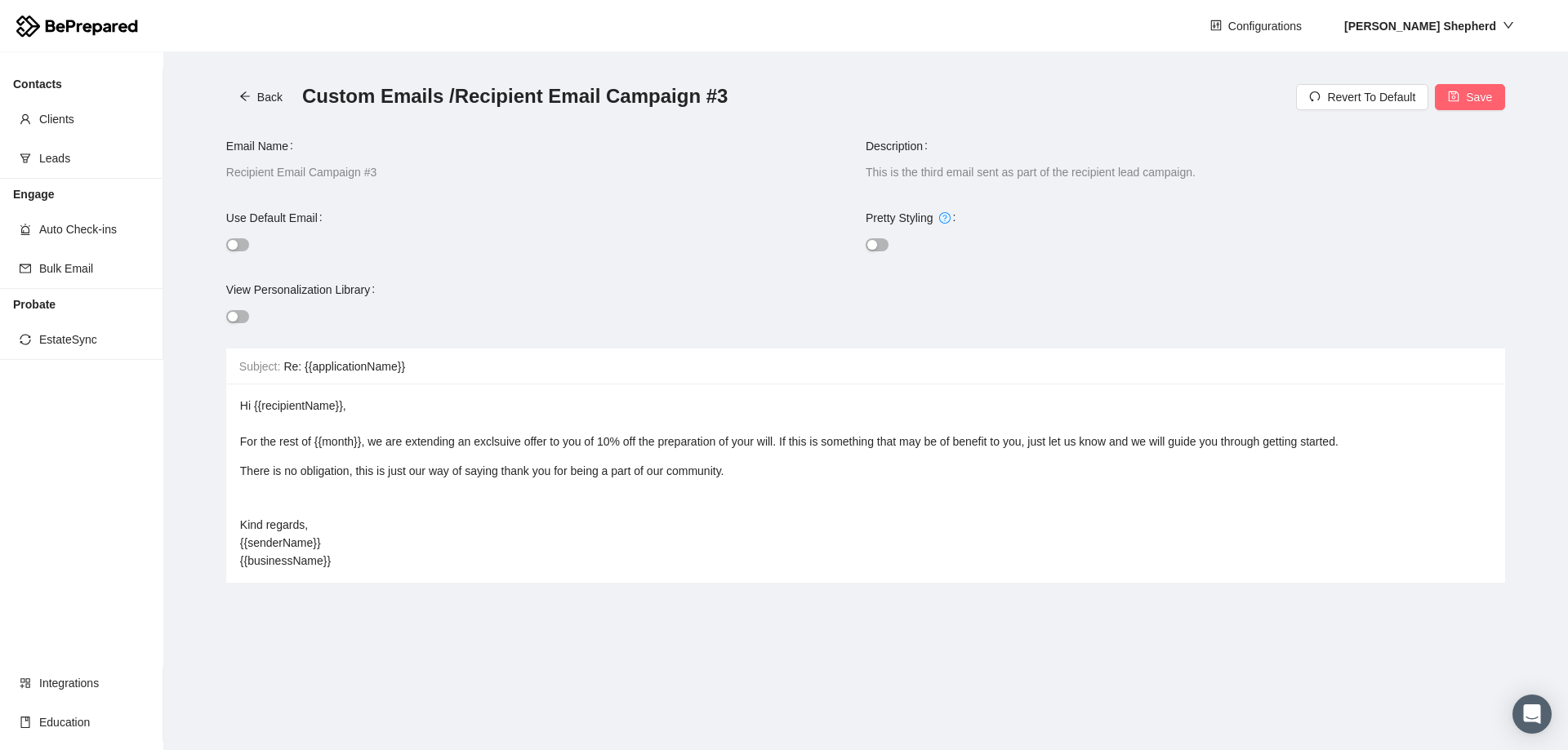
click at [256, 429] on div "Hi {{recipientName}}, For the rest of {{month}}, we are extending an exclsuive …" at bounding box center [866, 423] width 1252 height 54
click at [255, 467] on div "There is no obligation, this is just our way of saying thank you for being a pa…" at bounding box center [866, 516] width 1252 height 108
click at [258, 417] on div "Hi {{recipientName}}, For the rest of {{month}}, we are extending an exclsuive …" at bounding box center [866, 423] width 1252 height 54
click at [295, 475] on div "There is no obligation, this is just our way of saying thank you for being a pa…" at bounding box center [866, 516] width 1252 height 108
click at [293, 461] on div "Hi {{recipientName}}, For the rest of {{month}}, we are extending an exclsuive …" at bounding box center [866, 482] width 1252 height 173
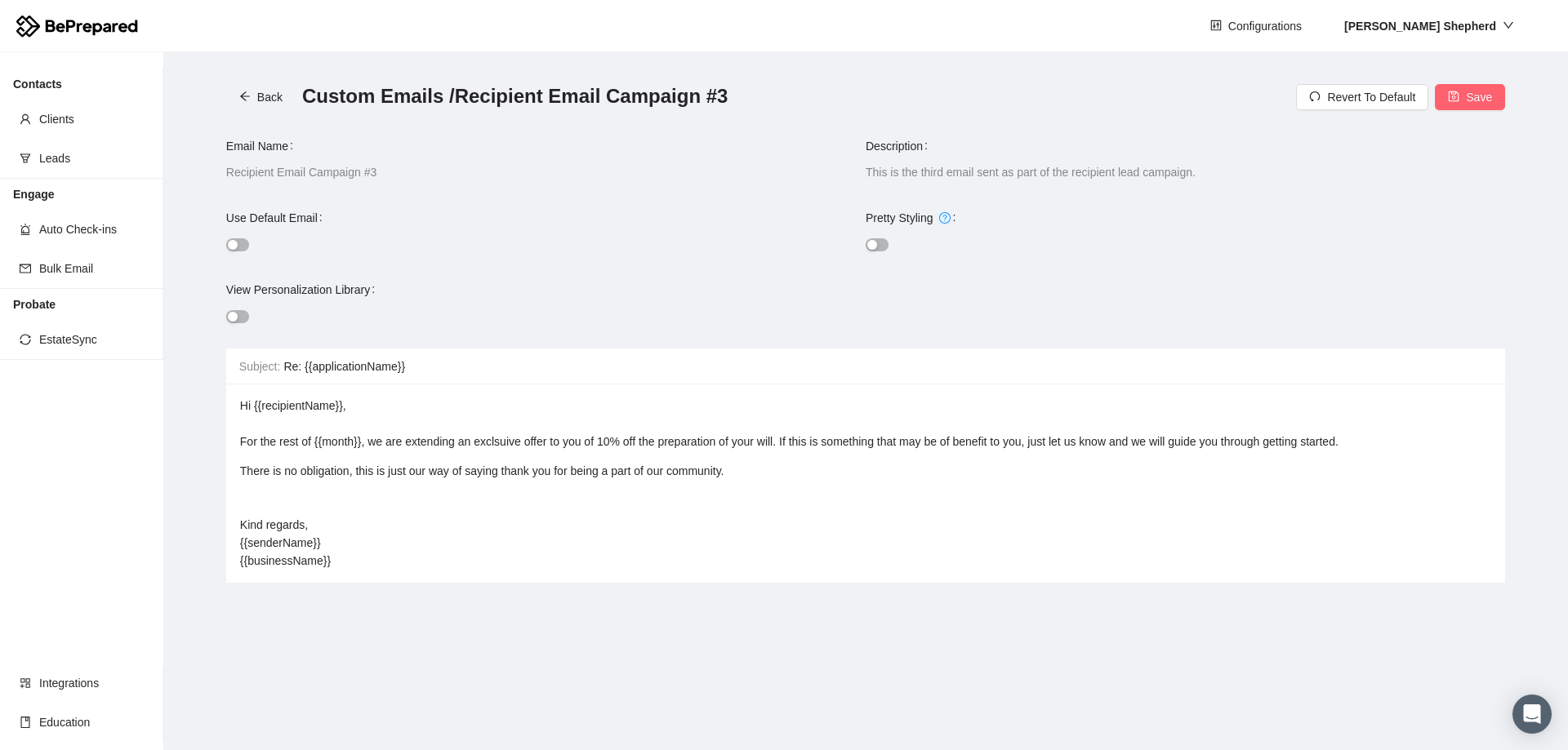
click at [268, 435] on span "Hi {{recipientName}}, For the rest of {{month}}, we are extending an exclsuive …" at bounding box center [789, 424] width 1098 height 49
click at [266, 427] on div "Hi {{recipientName}}, For the rest of {{month}}, we are extending an exclsuive …" at bounding box center [866, 423] width 1252 height 54
click at [351, 570] on div "There is no obligation, this is just our way of saying thank you for being a pa…" at bounding box center [866, 516] width 1252 height 108
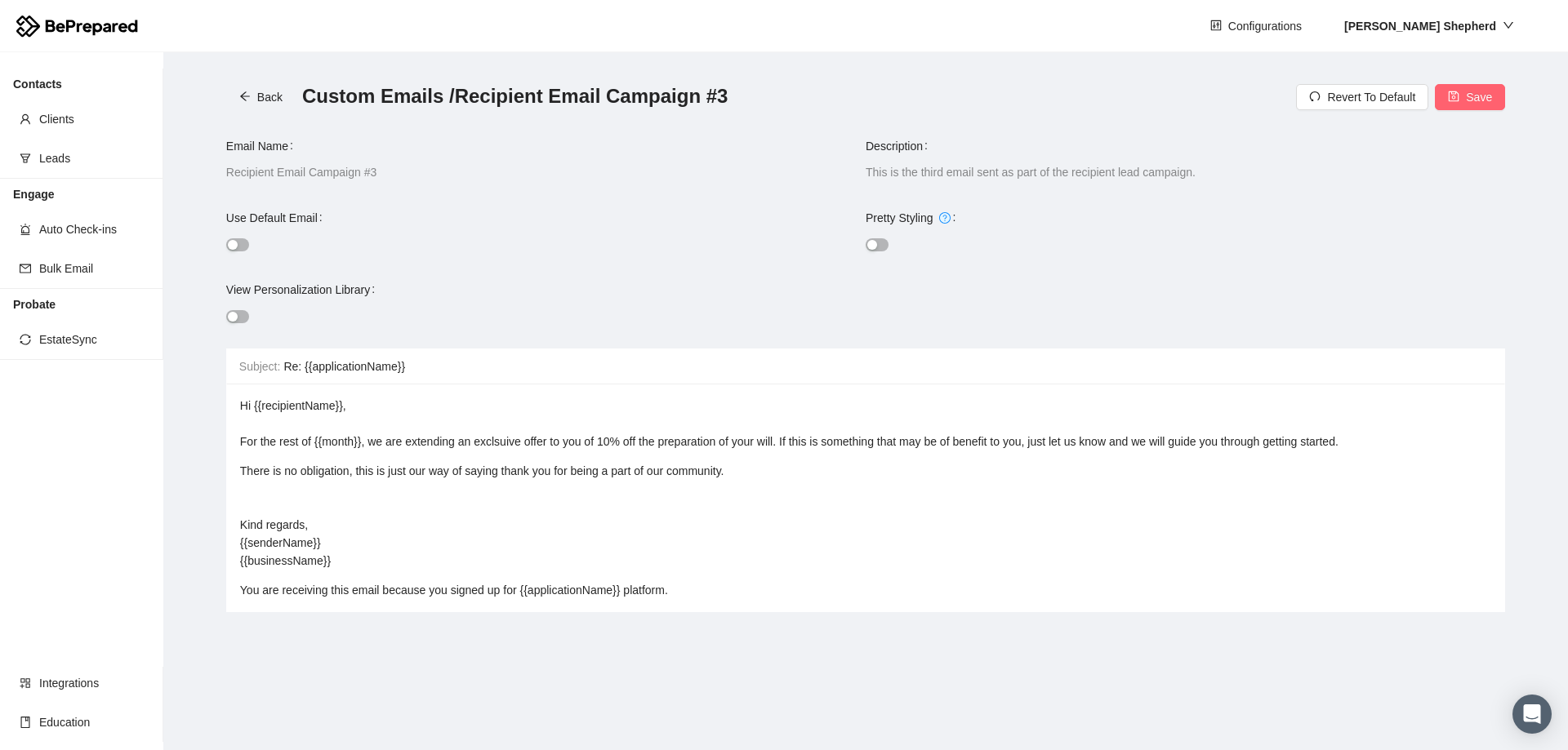
click at [569, 597] on span "You are receiving this email because you signed up for {{applicationName}} plat…" at bounding box center [454, 590] width 428 height 13
drag, startPoint x: 519, startPoint y: 603, endPoint x: 621, endPoint y: 607, distance: 102.1
click at [621, 597] on span "You are receiving this email because you signed up for {{applicationName}} plat…" at bounding box center [454, 590] width 428 height 13
drag, startPoint x: 697, startPoint y: 584, endPoint x: 705, endPoint y: 587, distance: 8.5
click at [696, 570] on div "There is no obligation, this is just our way of saying thank you for being a pa…" at bounding box center [866, 516] width 1252 height 108
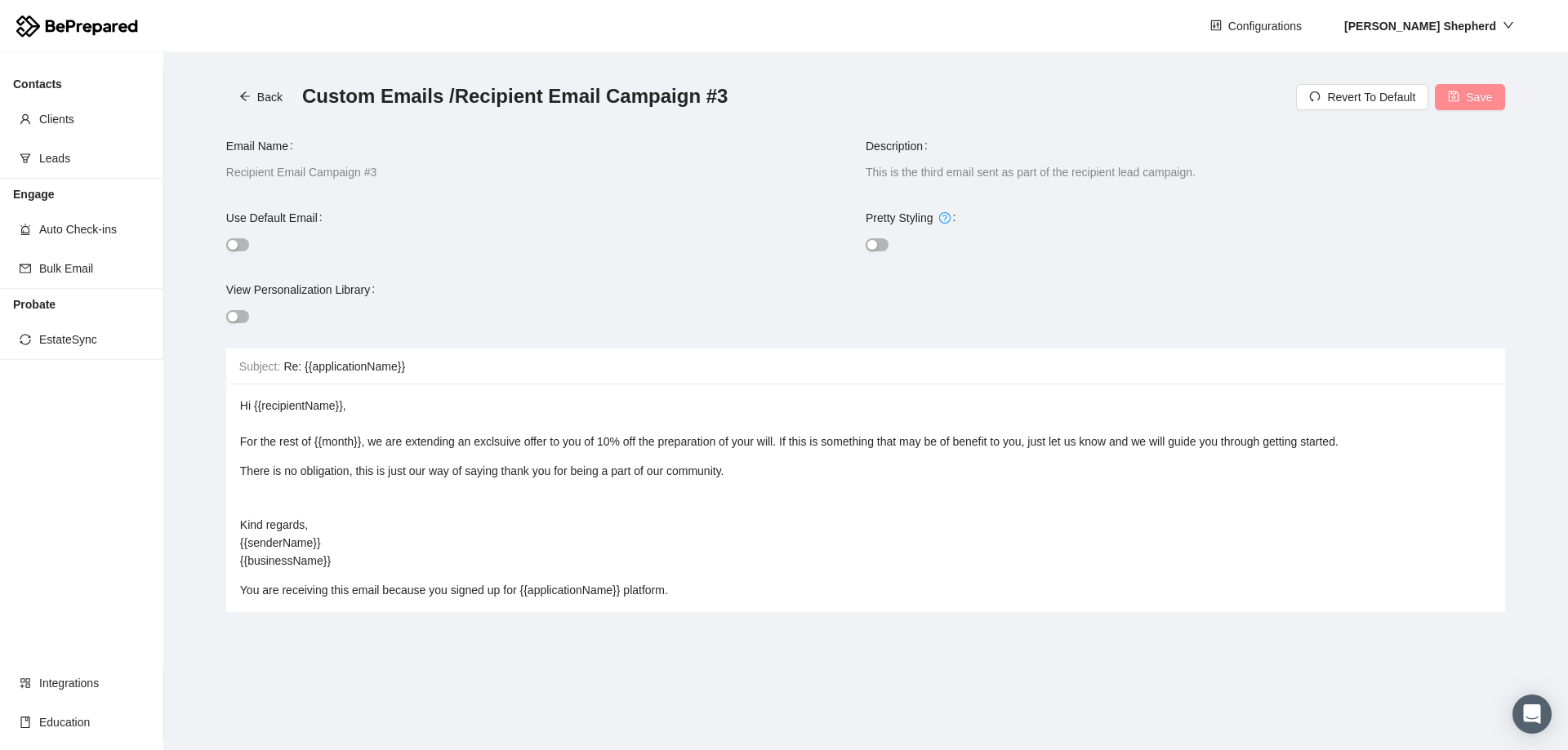
click at [1459, 99] on icon "save" at bounding box center [1453, 97] width 11 height 11
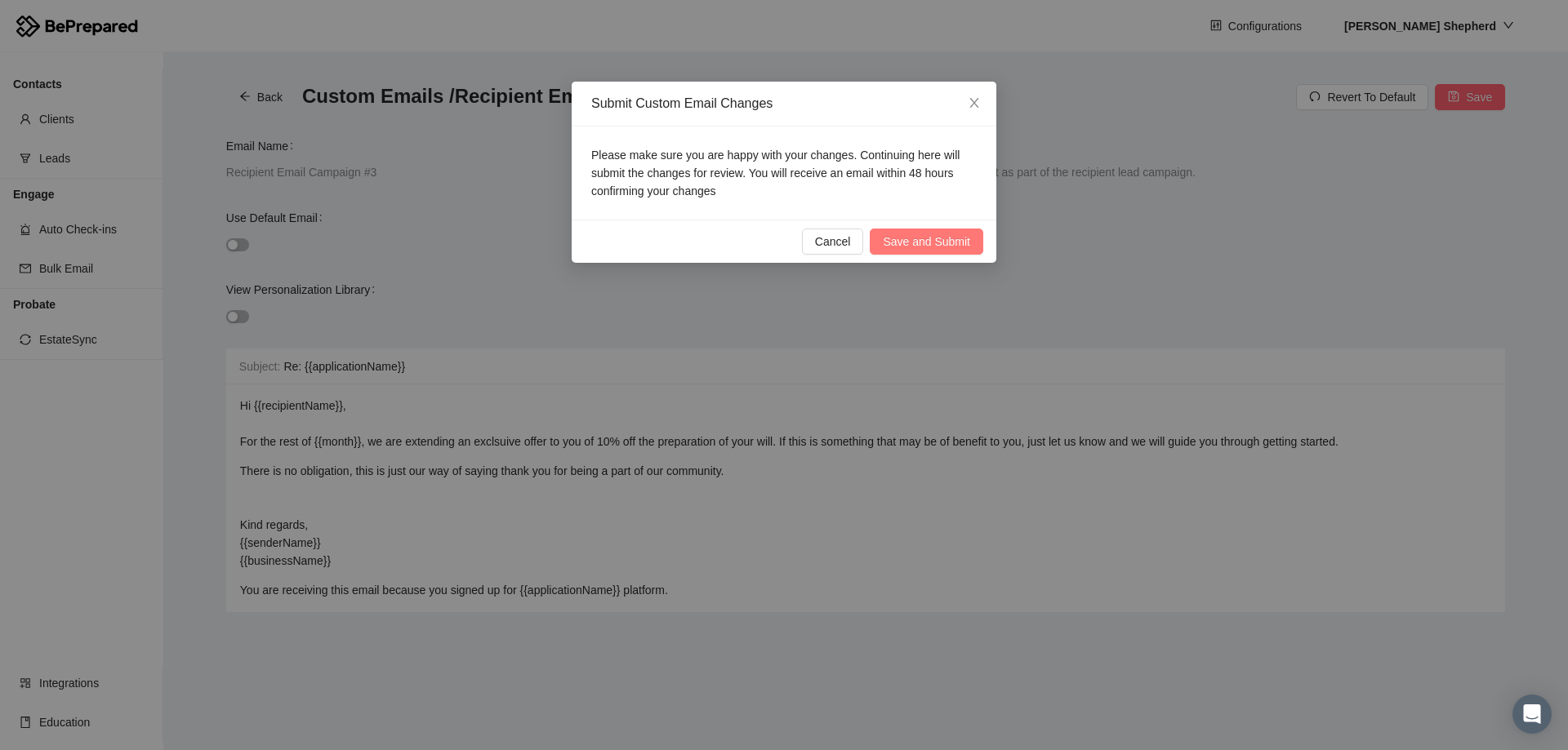
click at [917, 240] on span "Save and Submit" at bounding box center [926, 241] width 87 height 18
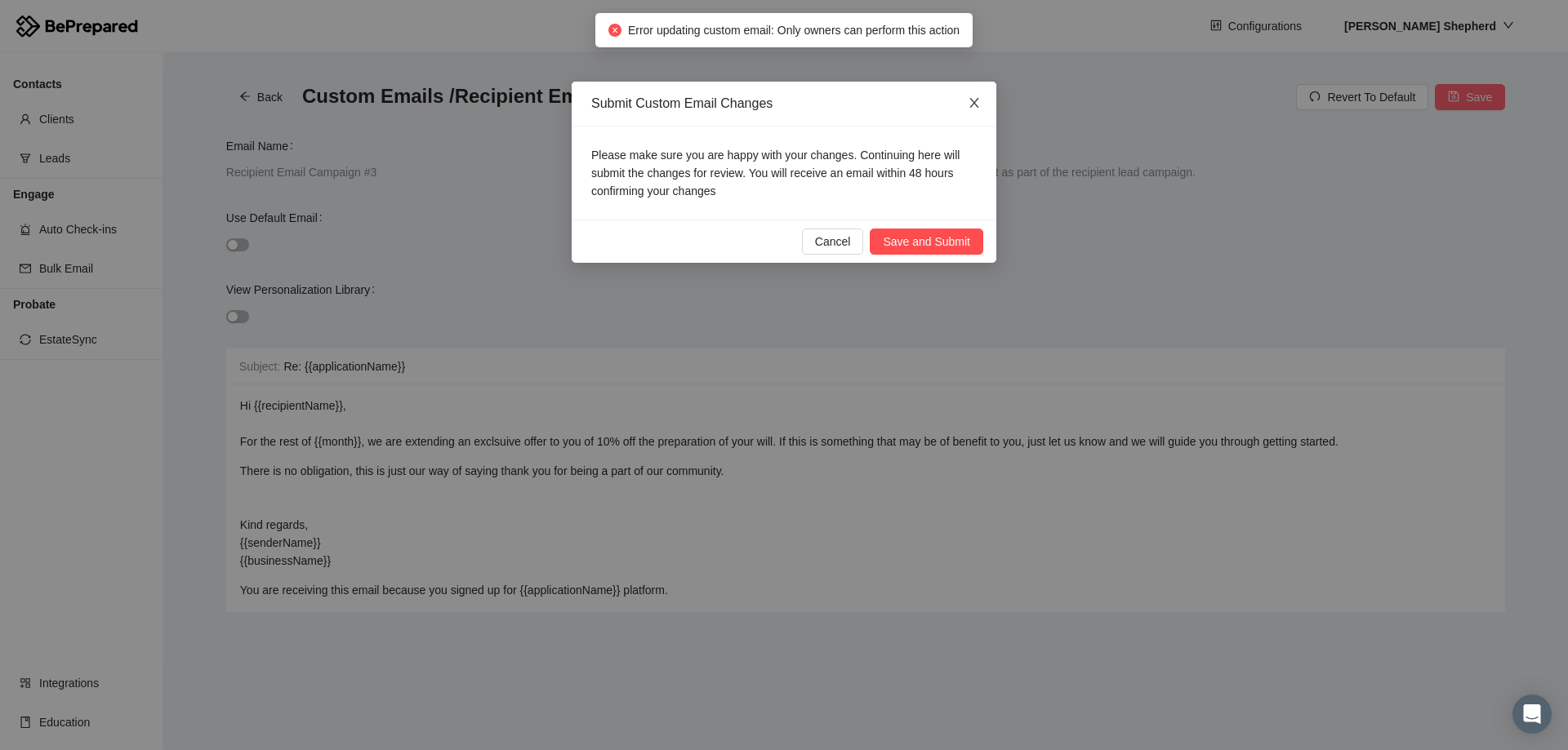
click at [970, 100] on icon "close" at bounding box center [974, 103] width 9 height 10
click at [836, 245] on span "Cancel" at bounding box center [832, 241] width 36 height 18
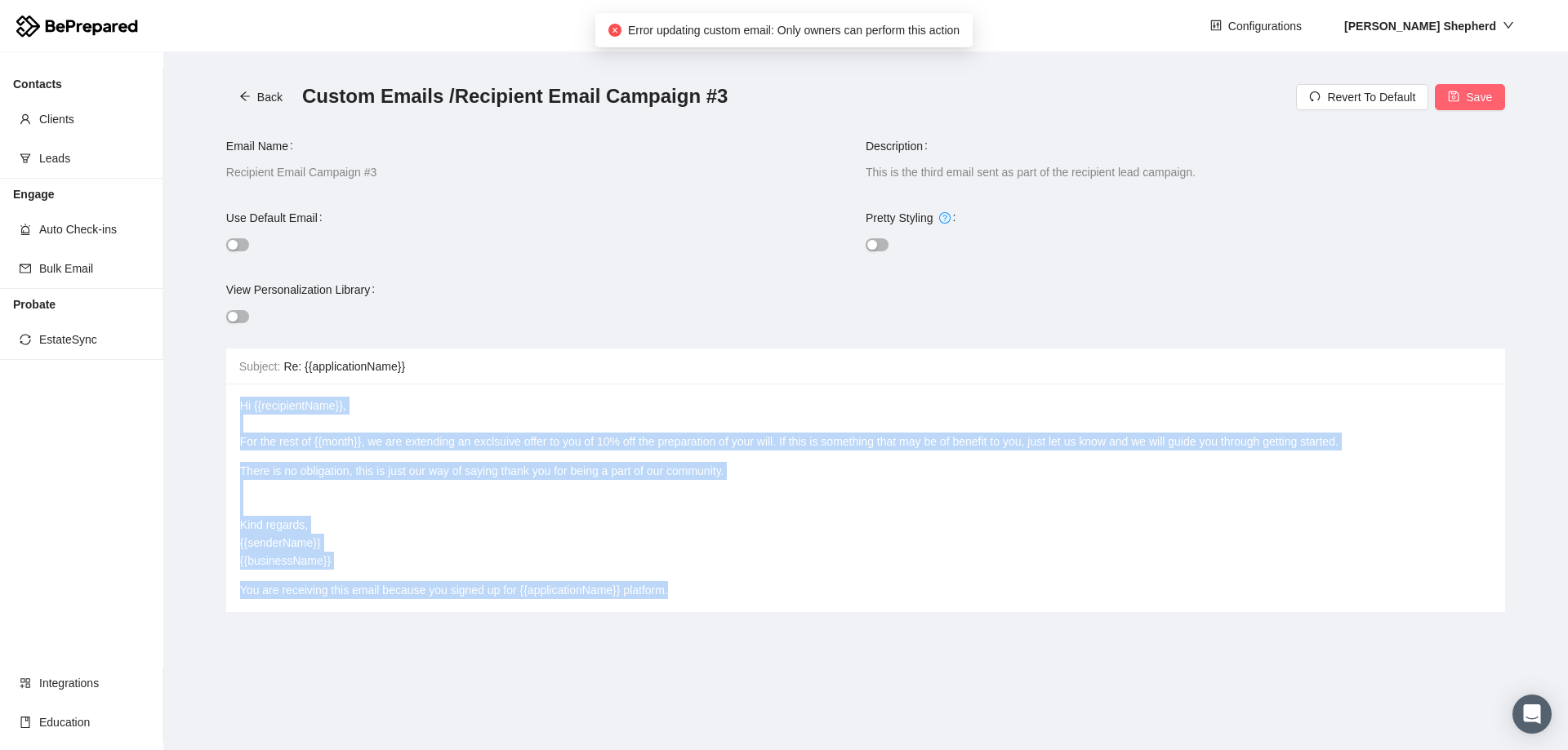
drag, startPoint x: 695, startPoint y: 605, endPoint x: 0, endPoint y: -30, distance: 941.4
click at [0, 0] on html "Configurations [PERSON_NAME] Contacts Clients Leads Engage Auto Check-ins Bulk …" at bounding box center [784, 375] width 1568 height 750
copy div "Hi {{recipientName}}, For the rest of {{month}}, we are extending an exclsuive …"
click at [820, 525] on div "There is no obligation, this is just our way of saying thank you for being a pa…" at bounding box center [866, 516] width 1252 height 108
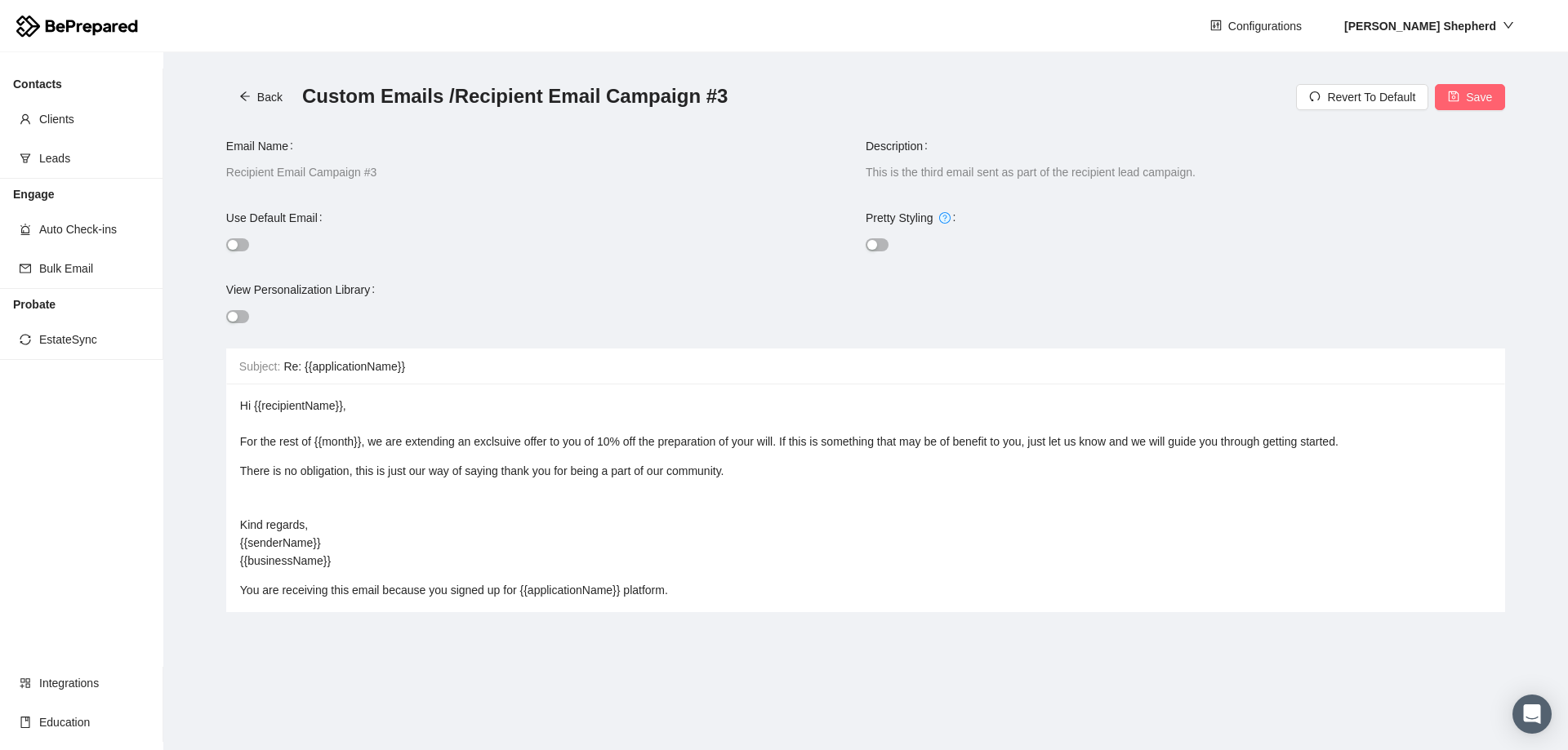
click at [882, 242] on button "button" at bounding box center [877, 244] width 23 height 13
click at [881, 242] on div "button" at bounding box center [882, 245] width 10 height 10
click at [1288, 287] on div "View Personalization Library" at bounding box center [866, 312] width 1279 height 72
click at [1482, 102] on span "Save" at bounding box center [1479, 97] width 26 height 18
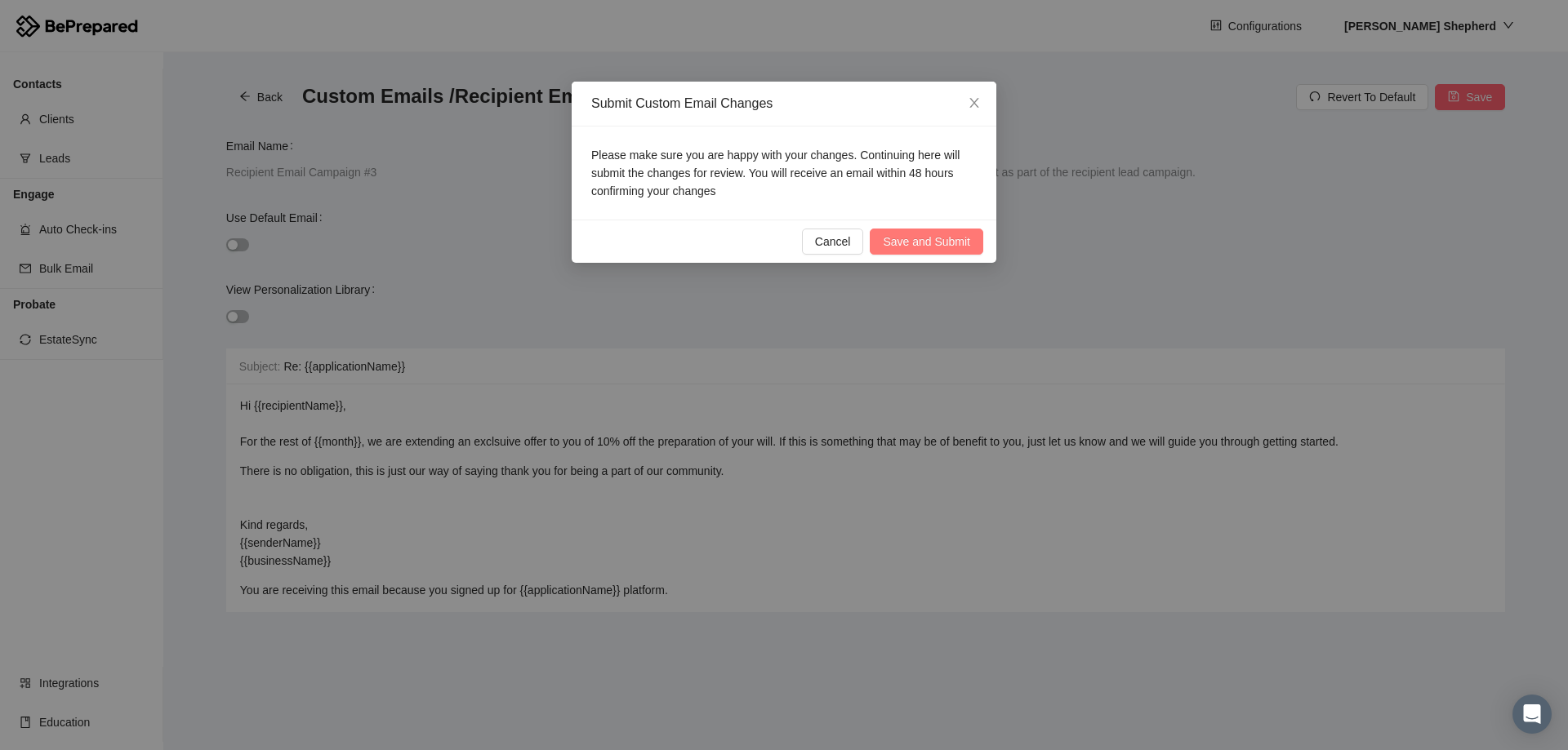
click at [941, 244] on span "Save and Submit" at bounding box center [926, 241] width 87 height 18
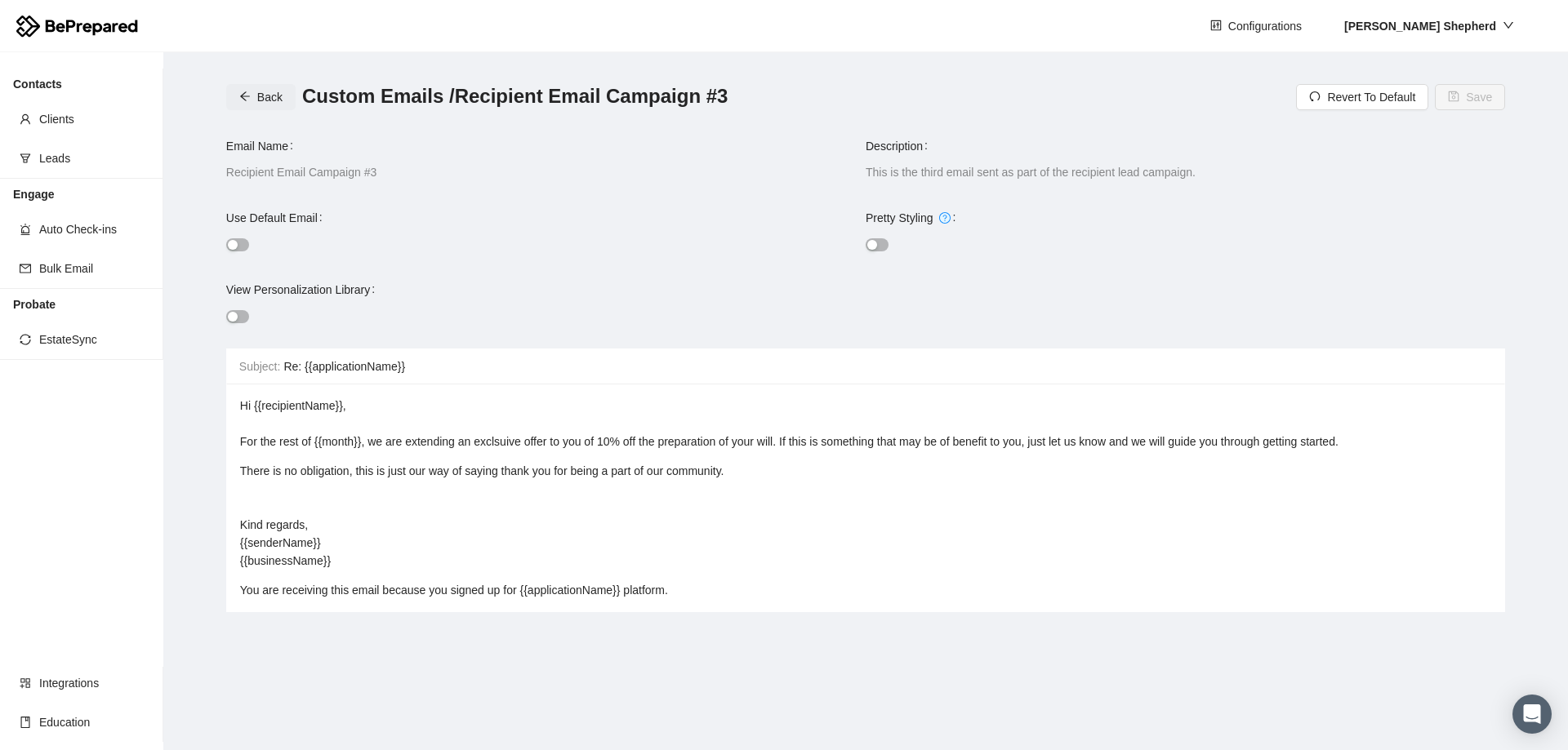
click at [261, 101] on span "Back" at bounding box center [270, 97] width 26 height 18
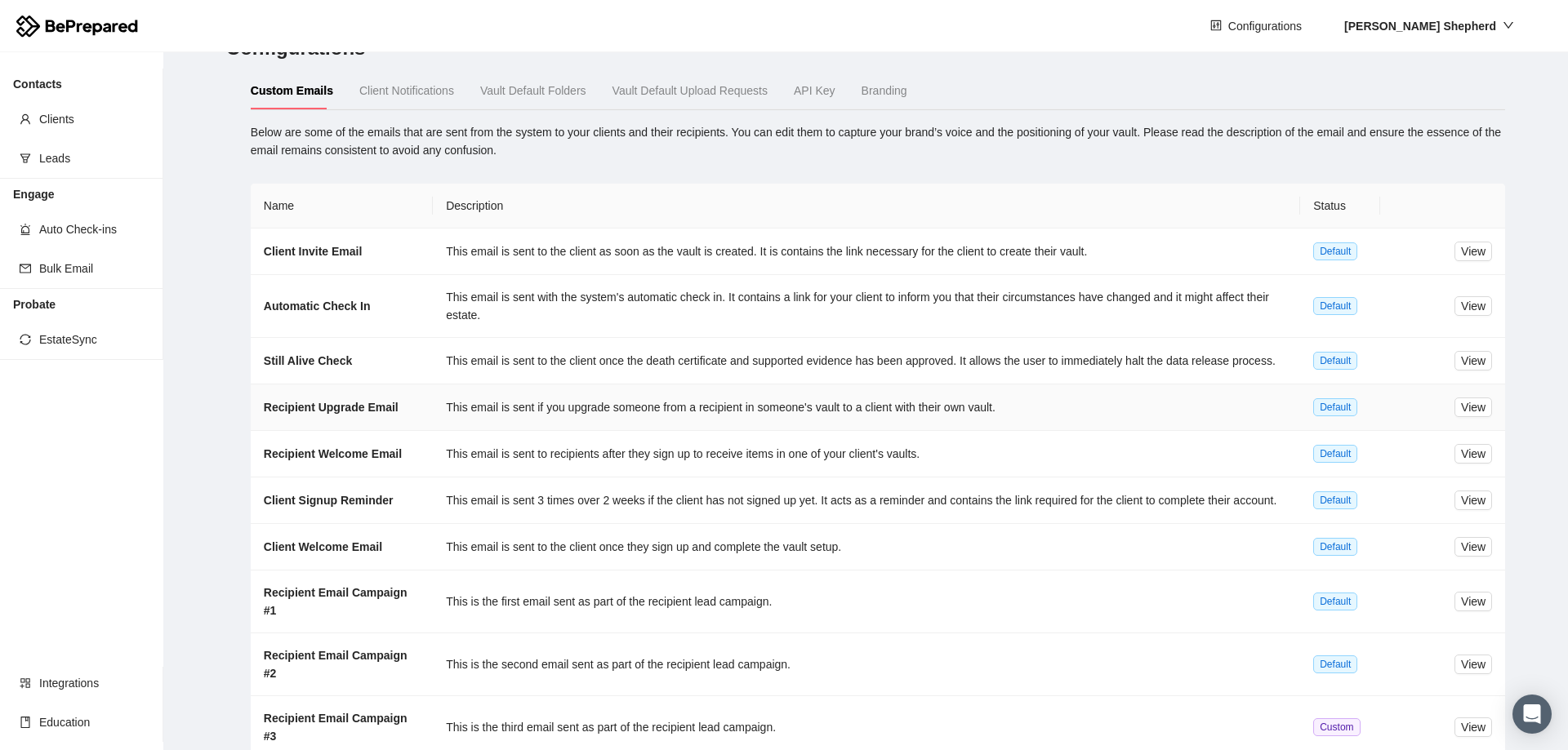
scroll to position [88, 0]
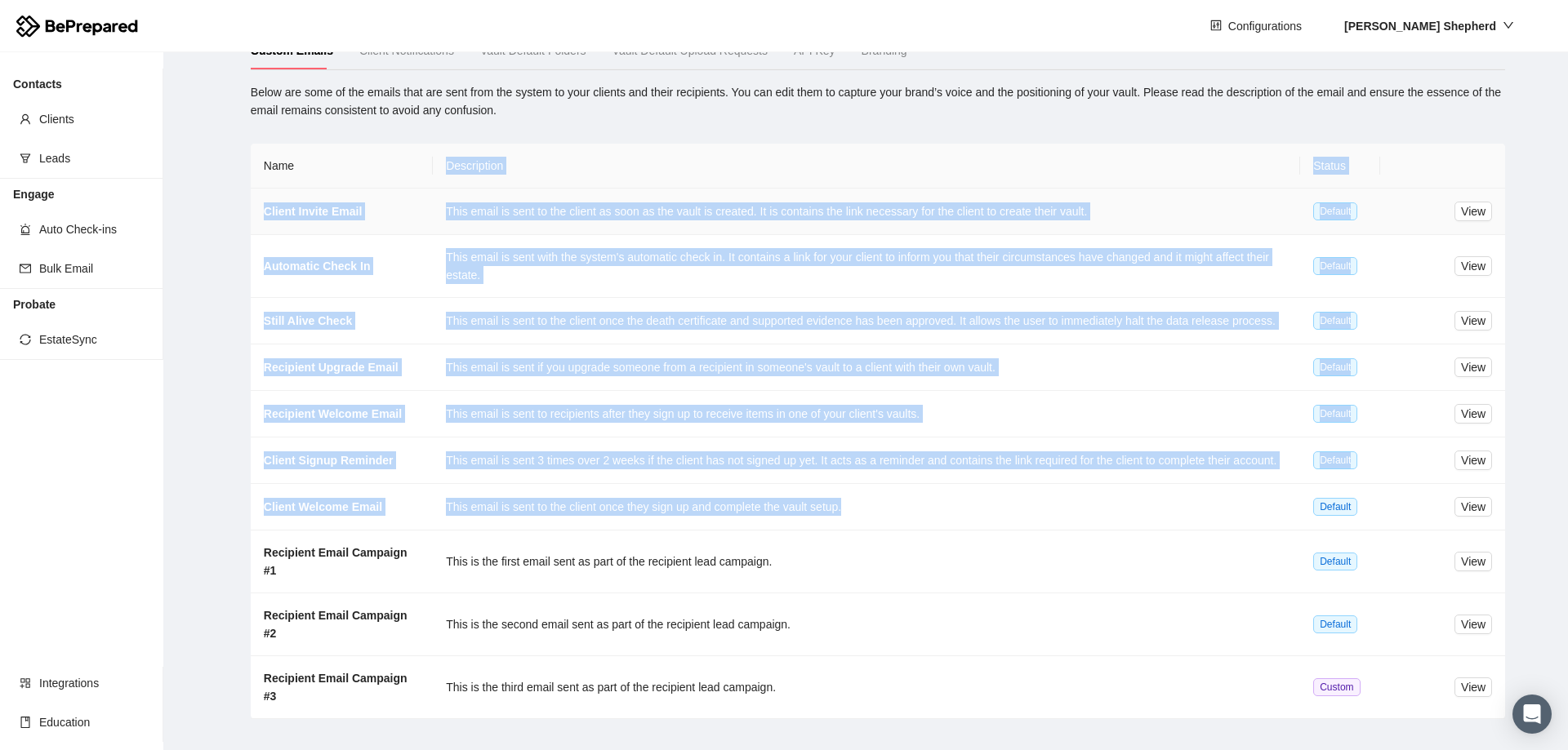
drag, startPoint x: 891, startPoint y: 502, endPoint x: 483, endPoint y: 233, distance: 488.7
click at [401, 155] on table "Name Description Status Client Invite Email This email is sent to the client as…" at bounding box center [878, 431] width 1255 height 575
click at [777, 171] on th "Description" at bounding box center [866, 165] width 867 height 44
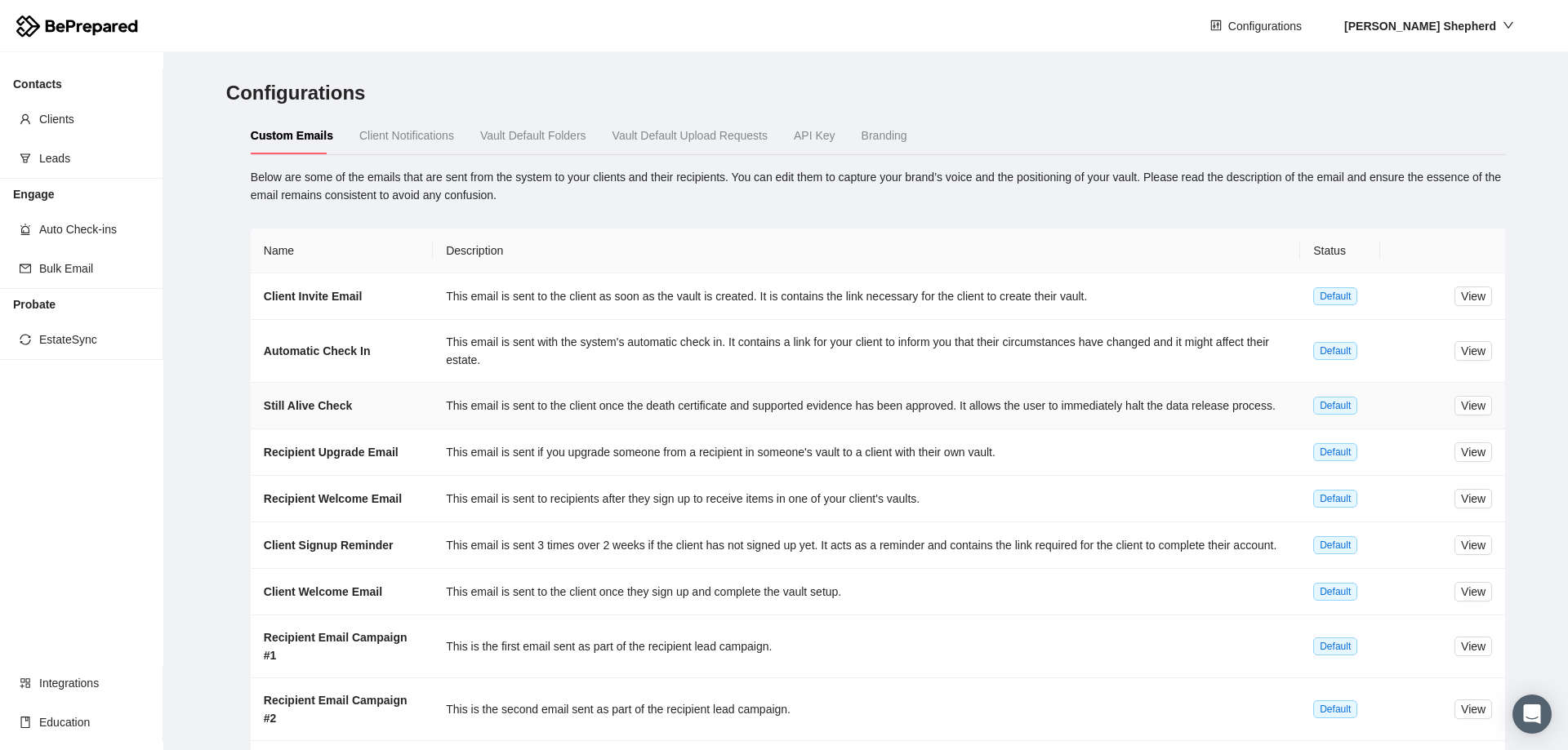
scroll to position [0, 0]
